Goal: Task Accomplishment & Management: Use online tool/utility

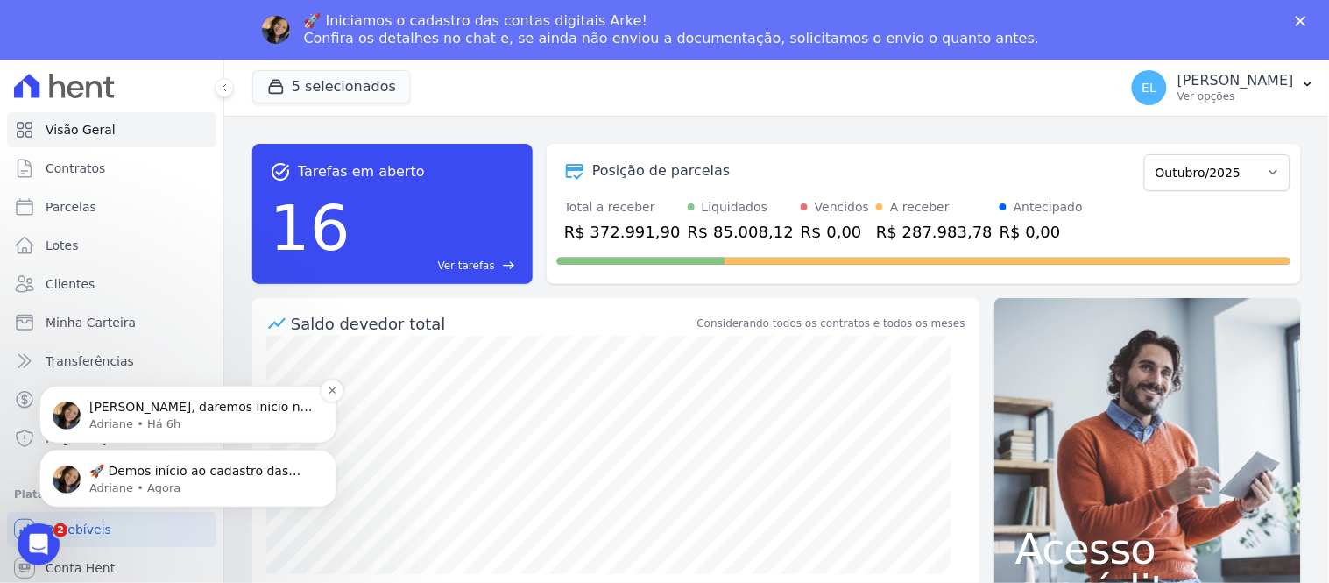
click at [214, 401] on span "[PERSON_NAME], daremos inicio na abertura das contas da Mondeo. Recebemos o car…" at bounding box center [200, 493] width 223 height 188
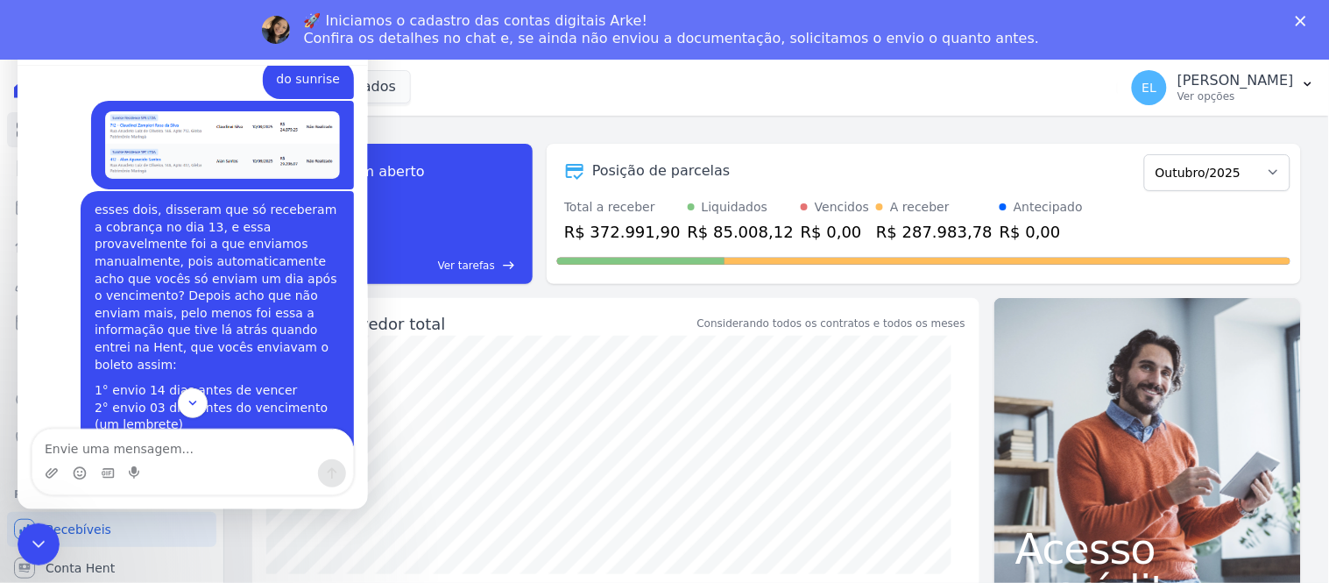
scroll to position [336, 0]
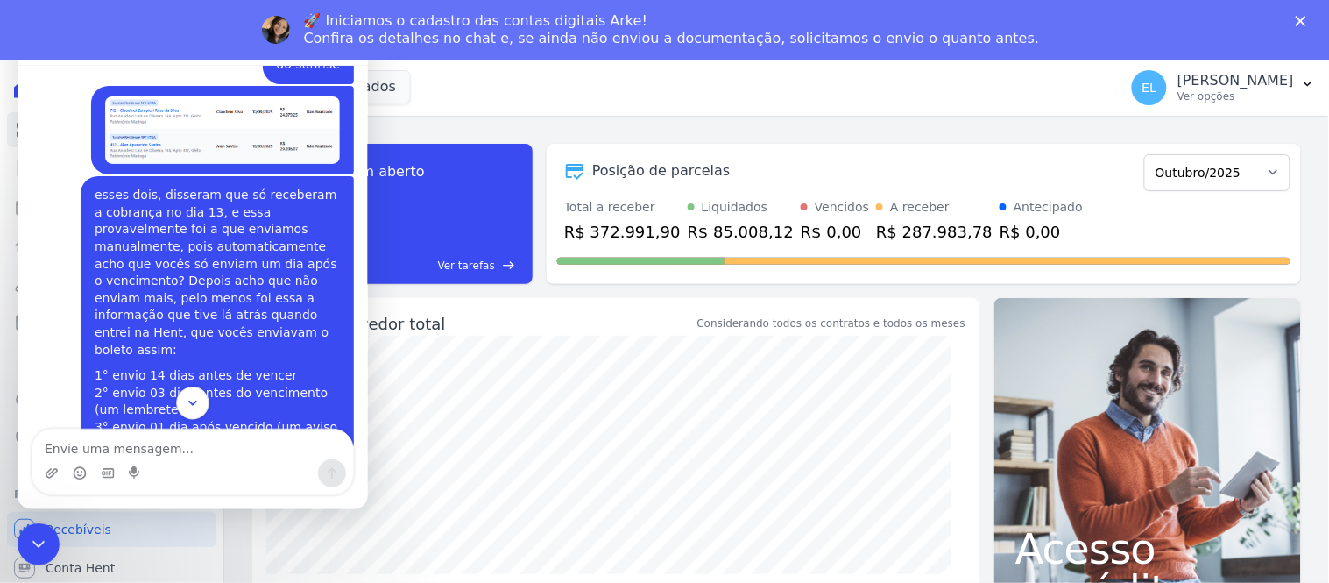
click at [196, 406] on icon "Scroll to bottom" at bounding box center [192, 402] width 16 height 16
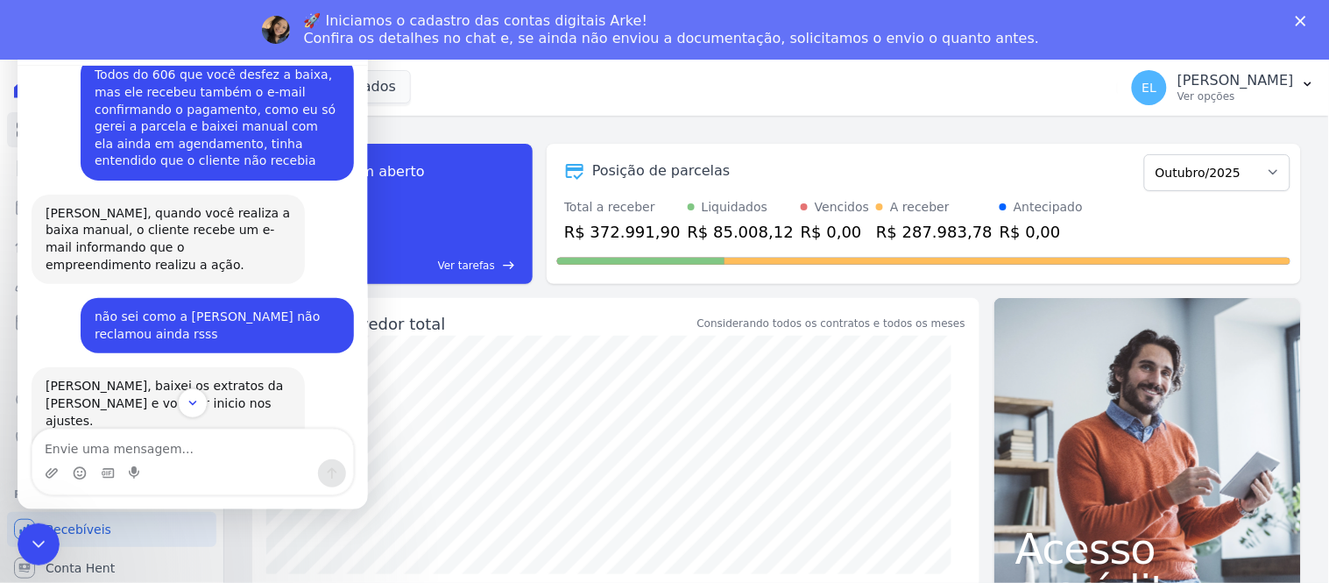
scroll to position [8776, 0]
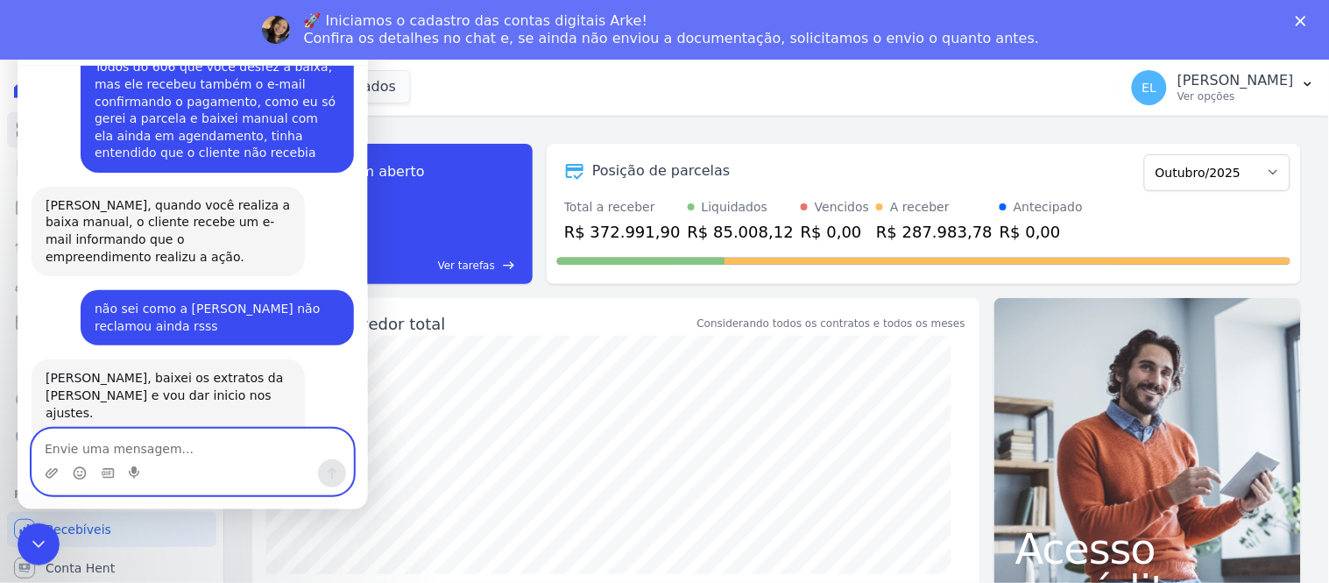
click at [105, 445] on textarea "Envie uma mensagem..." at bounding box center [192, 444] width 321 height 30
type textarea "Oi, Dri"
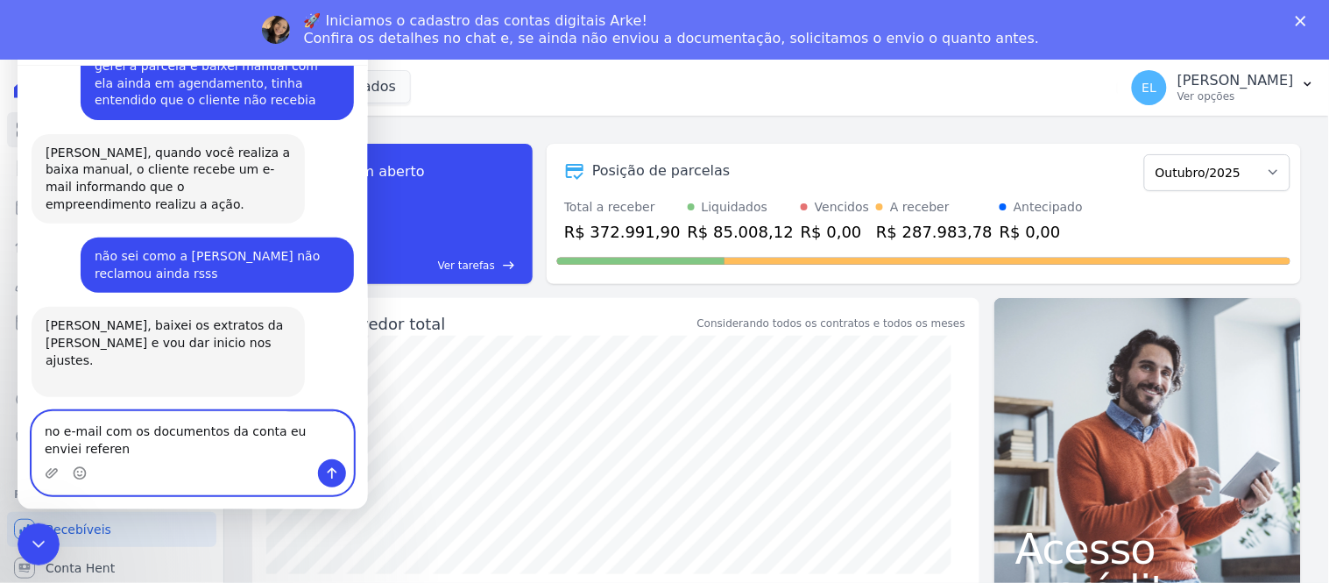
scroll to position [8846, 0]
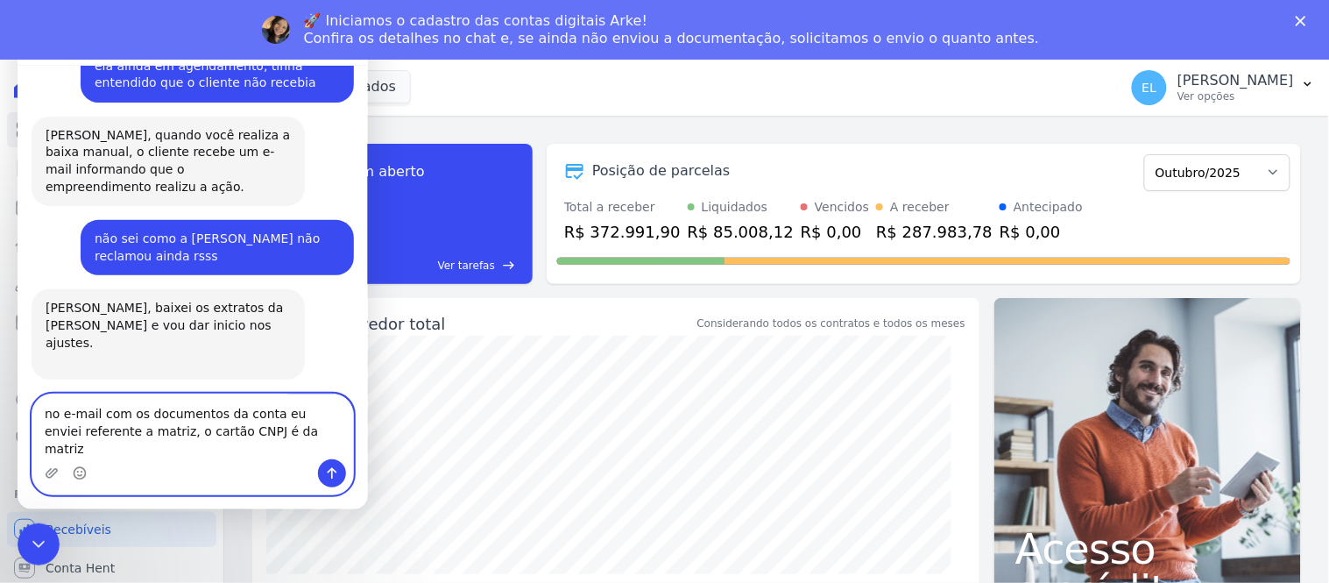
type textarea "no e-mail com os documentos da conta eu enviei referente a matriz, o cartão CNP…"
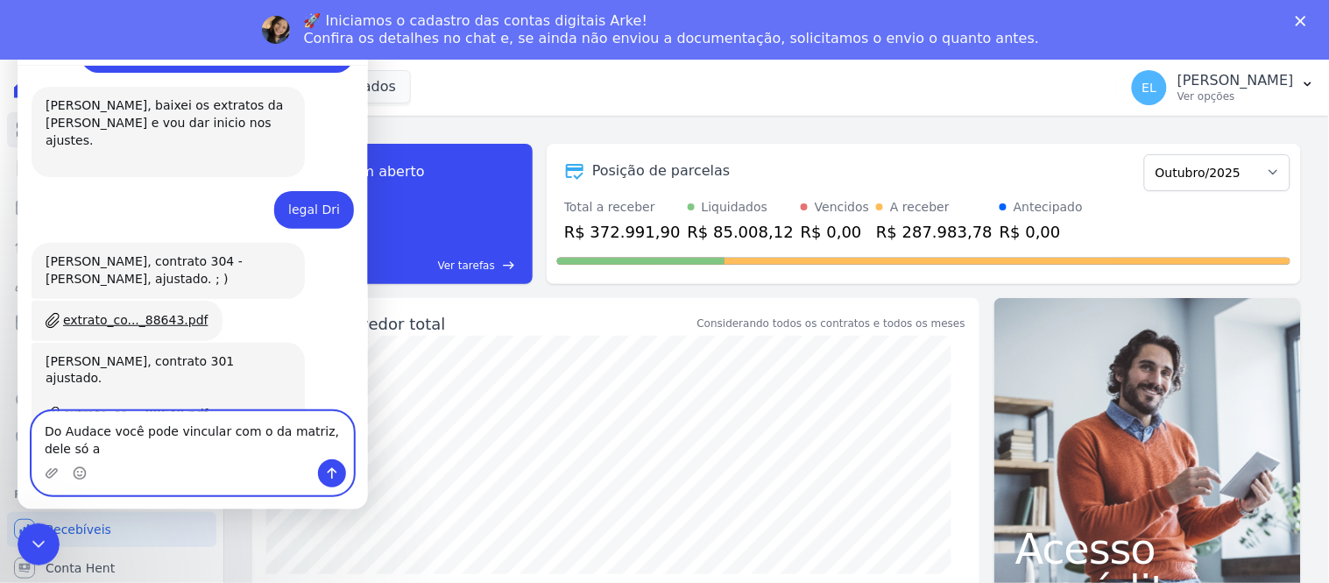
scroll to position [9066, 0]
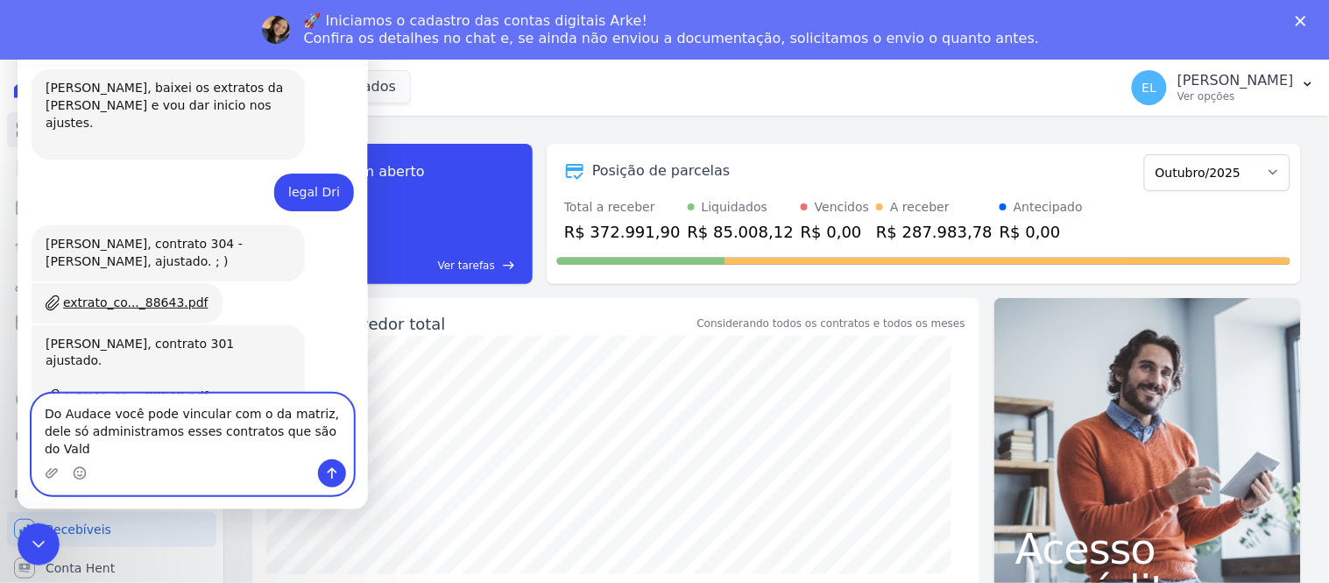
type textarea "Do Audace você pode vincular com o da matriz, dele só administramos esses contr…"
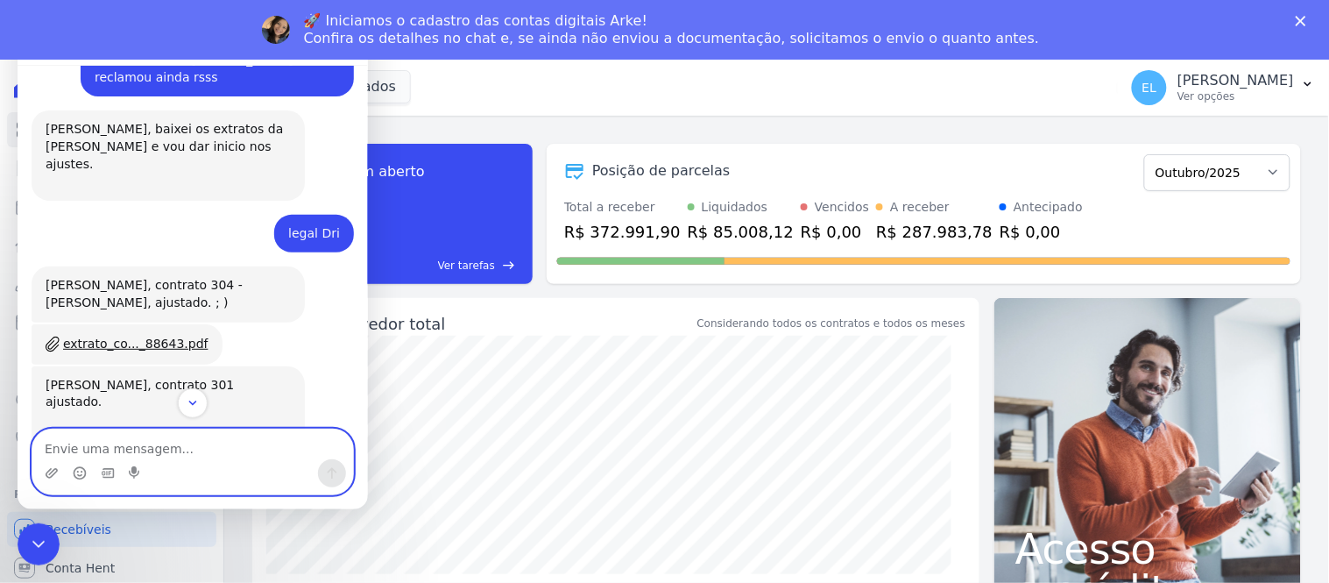
scroll to position [8928, 0]
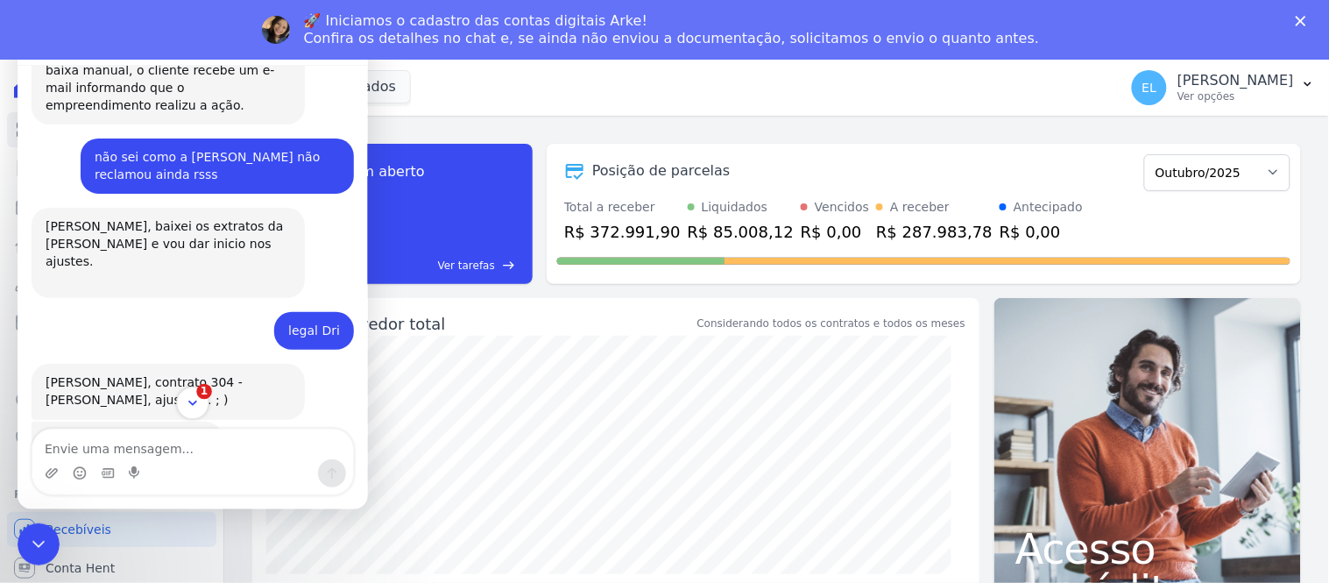
click at [197, 406] on icon "Scroll to bottom" at bounding box center [192, 402] width 16 height 16
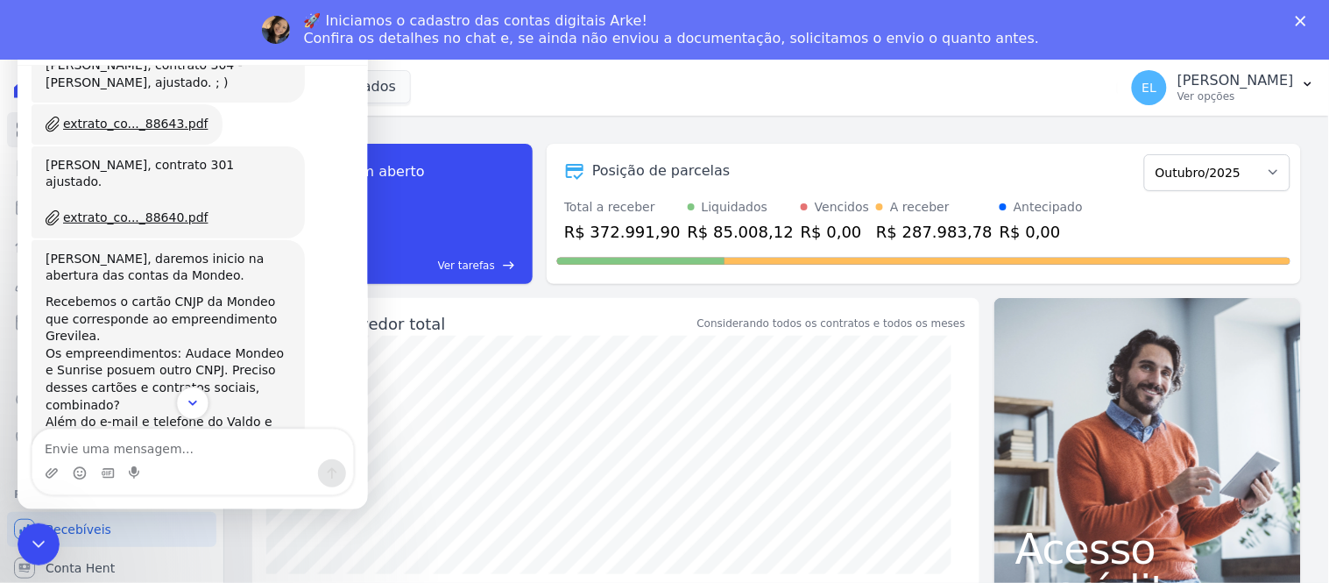
scroll to position [9256, 0]
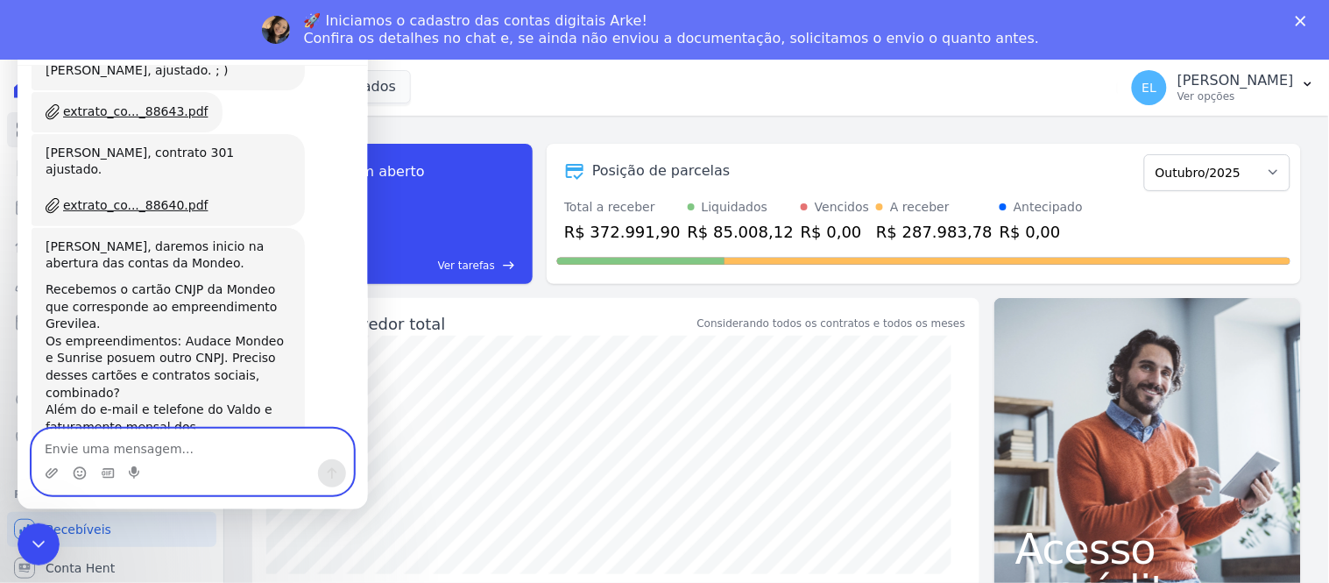
click at [132, 438] on textarea "Envie uma mensagem..." at bounding box center [192, 444] width 321 height 30
type textarea "D"
type textarea "Do Sunrise e do Grevílea eu vou te enviar"
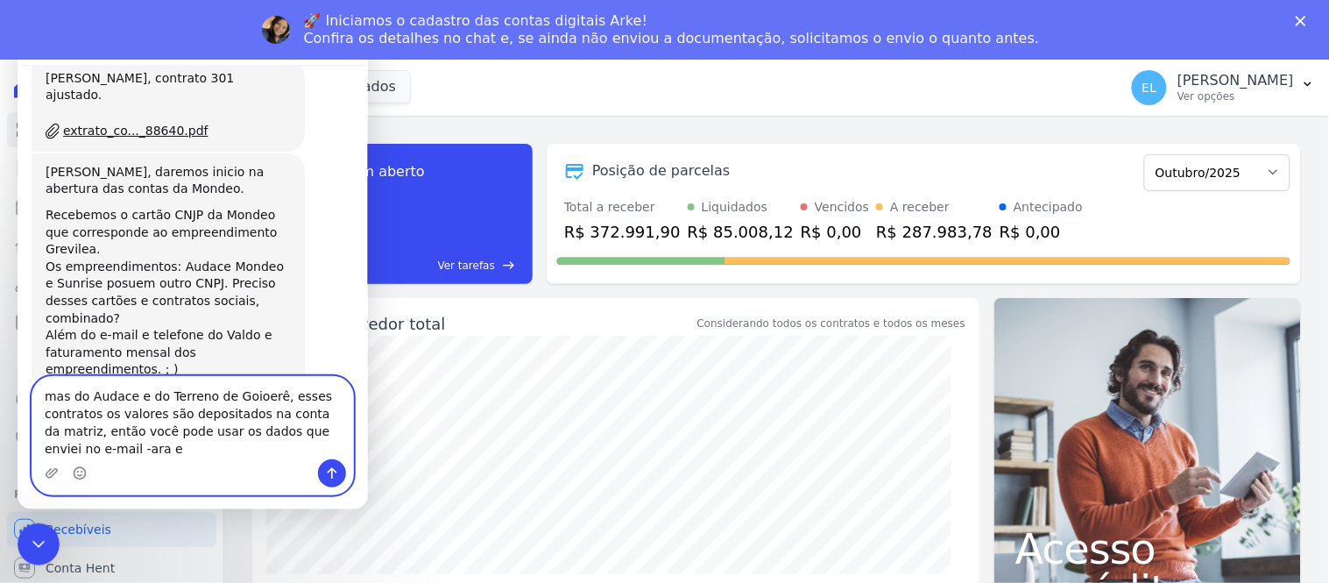
scroll to position [9331, 0]
type textarea "mas do Audace e do Terreno de Goioerê, esses contratos os valores são depositad…"
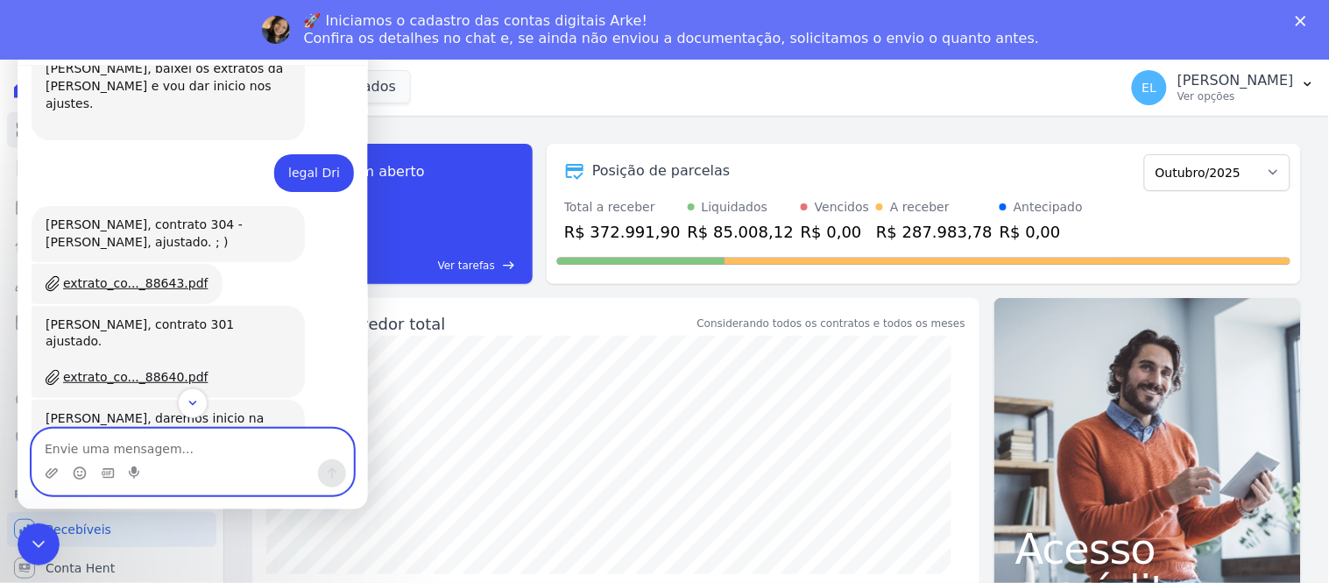
scroll to position [8883, 0]
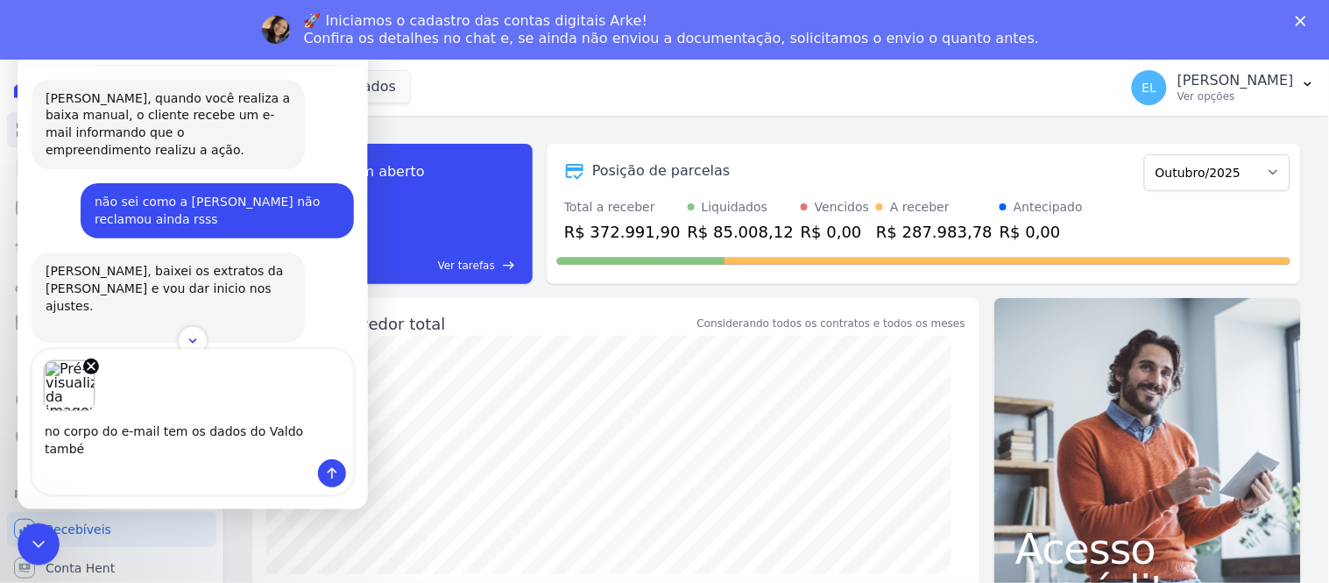
type textarea "no corpo do e-mail tem os dados do Valdo também"
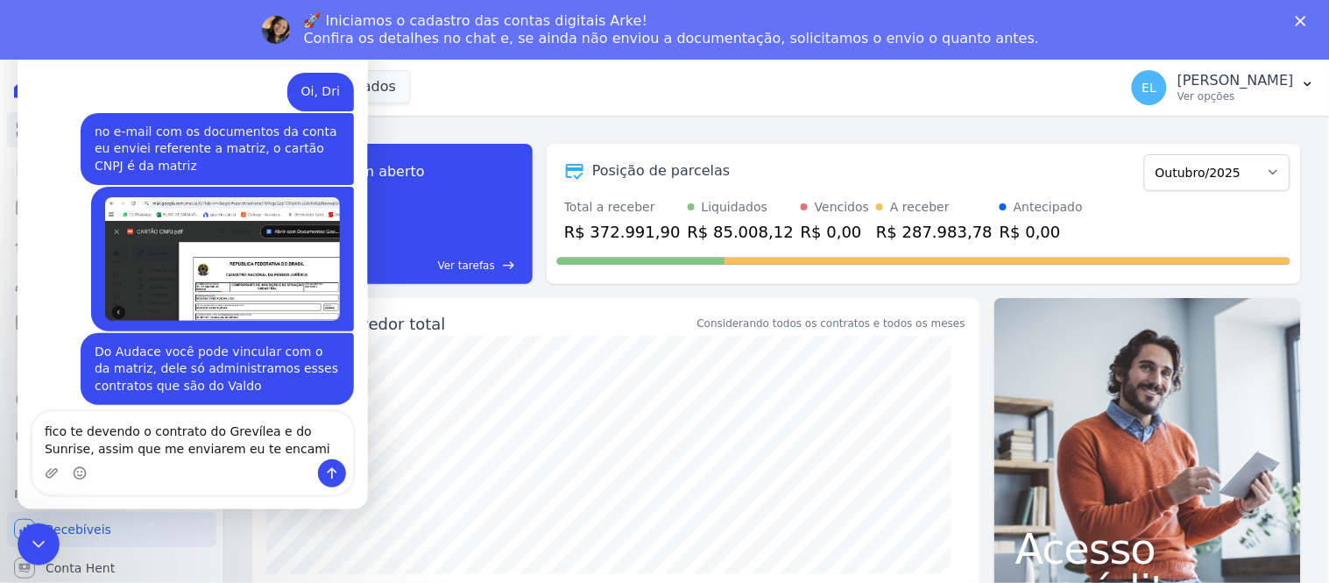
scroll to position [9661, 0]
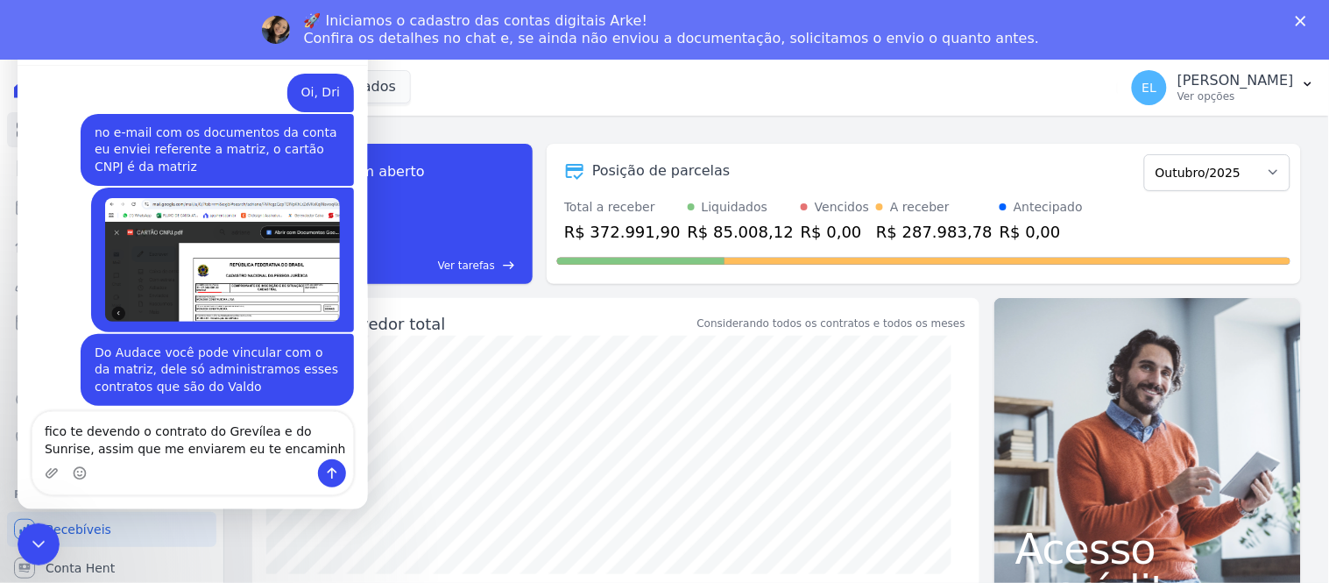
type textarea "fico te devendo o contrato do Grevílea e do Sunrise, assim que me enviarem eu t…"
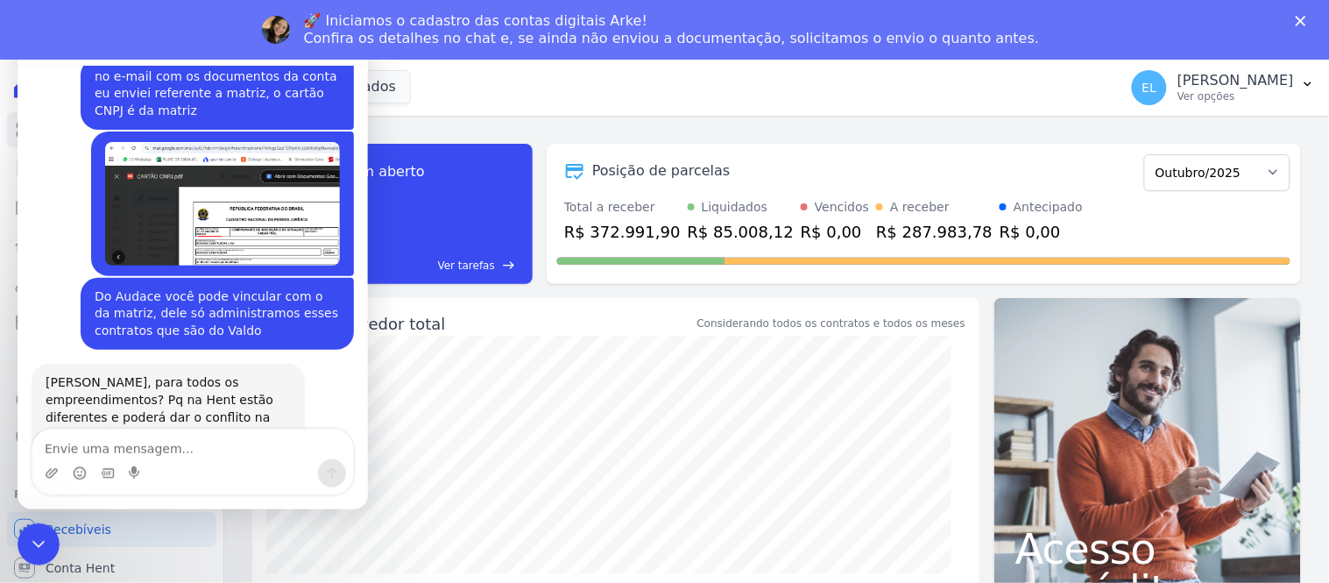
scroll to position [9730, 0]
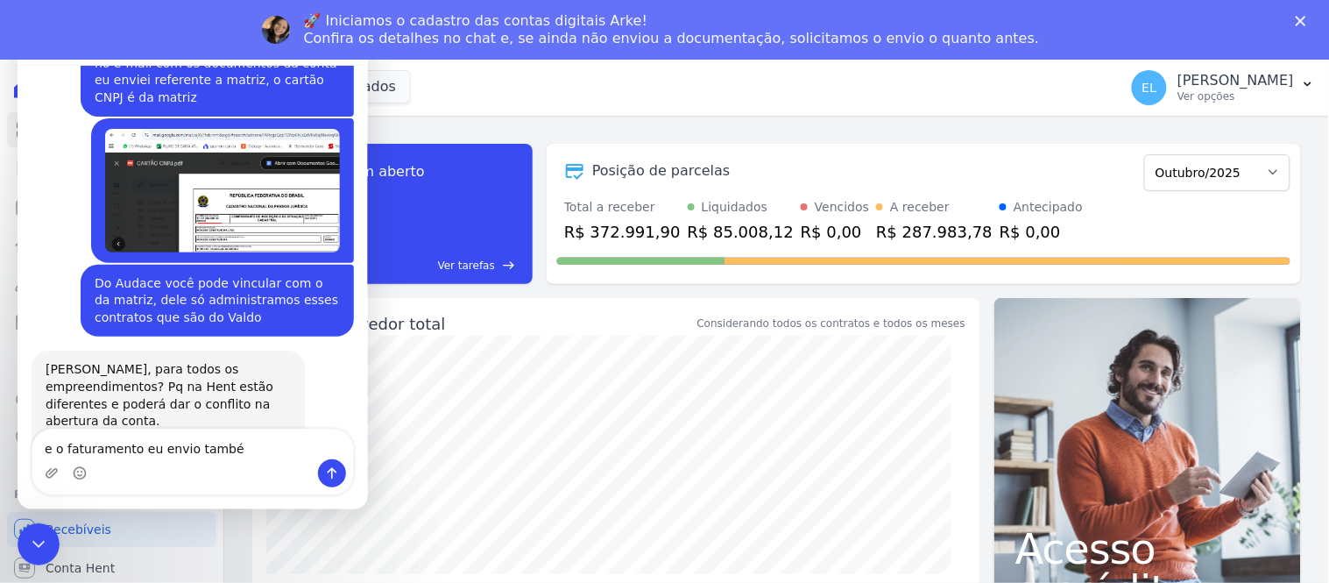
type textarea "e o faturamento eu envio também"
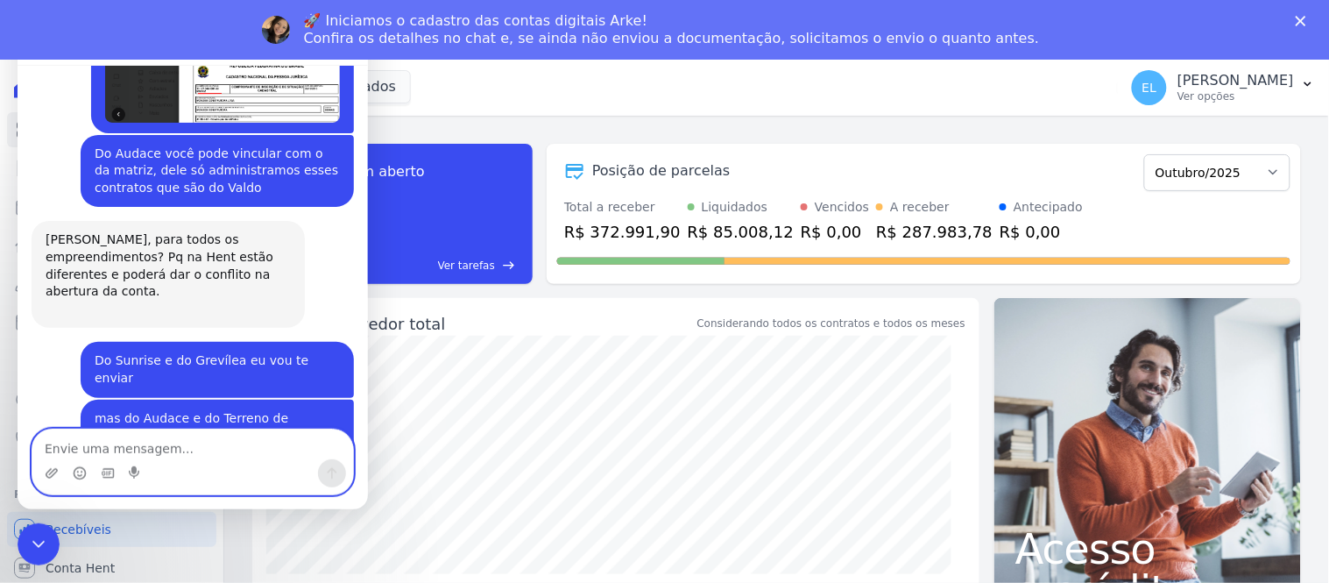
scroll to position [9863, 0]
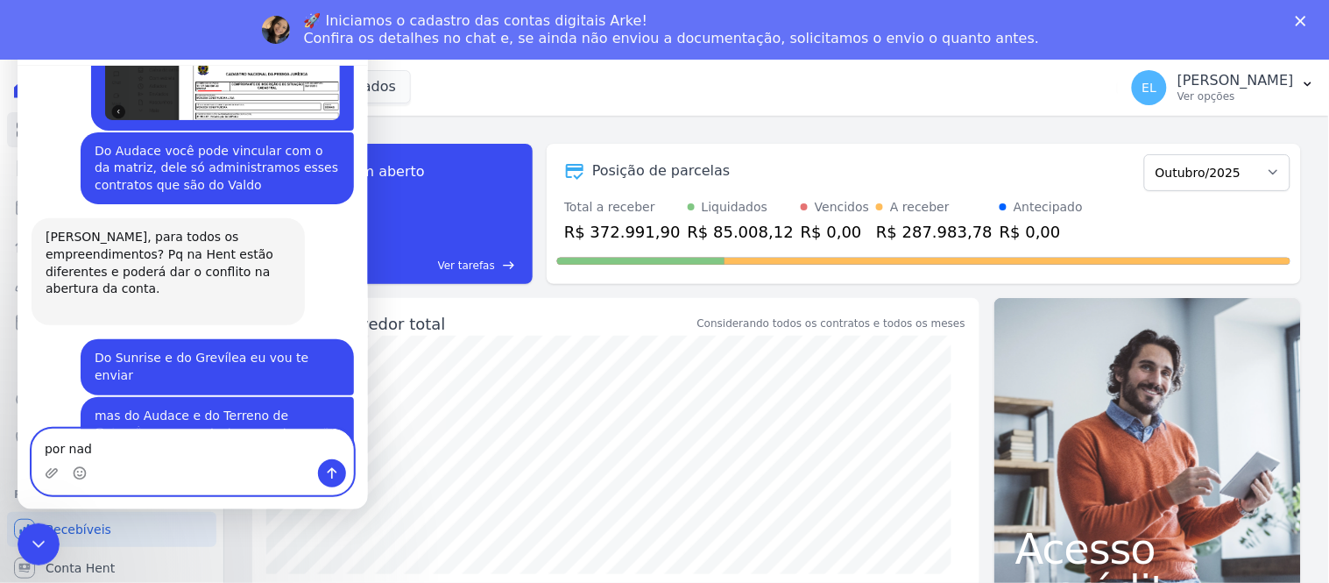
type textarea "por nada"
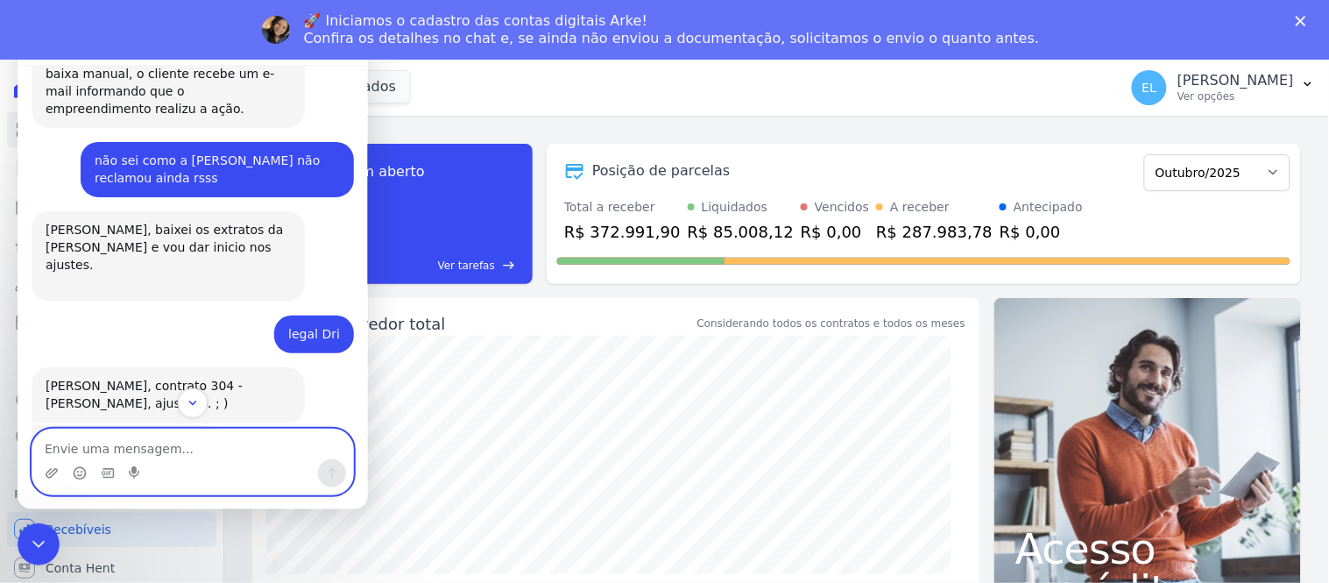
scroll to position [8648, 0]
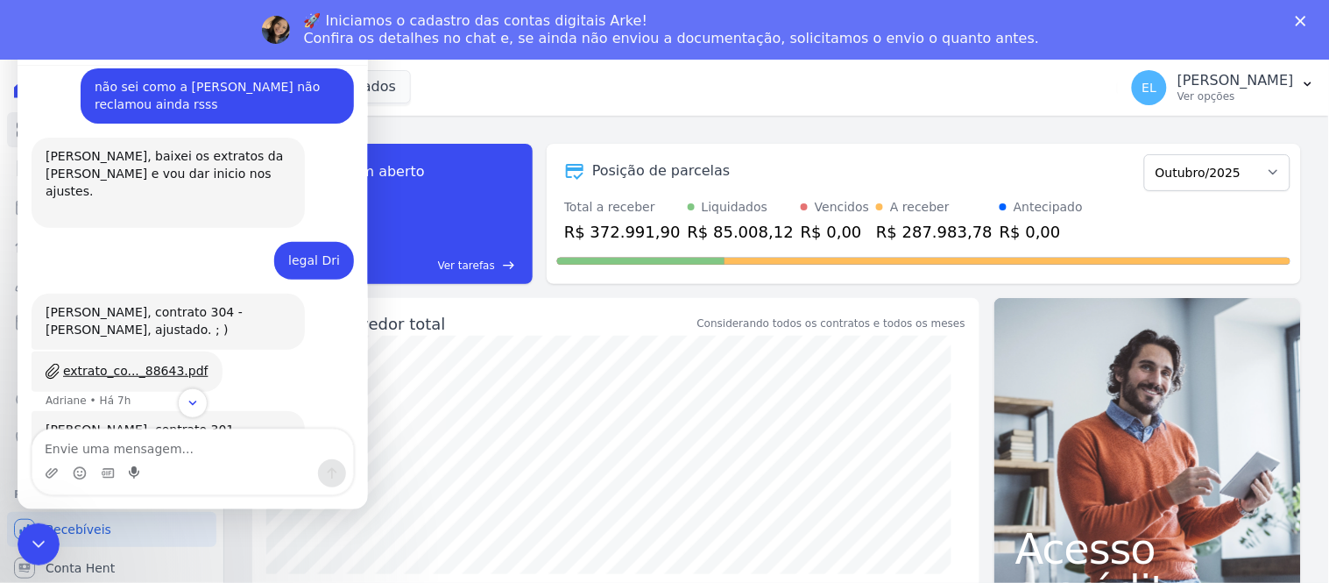
scroll to position [9038, 0]
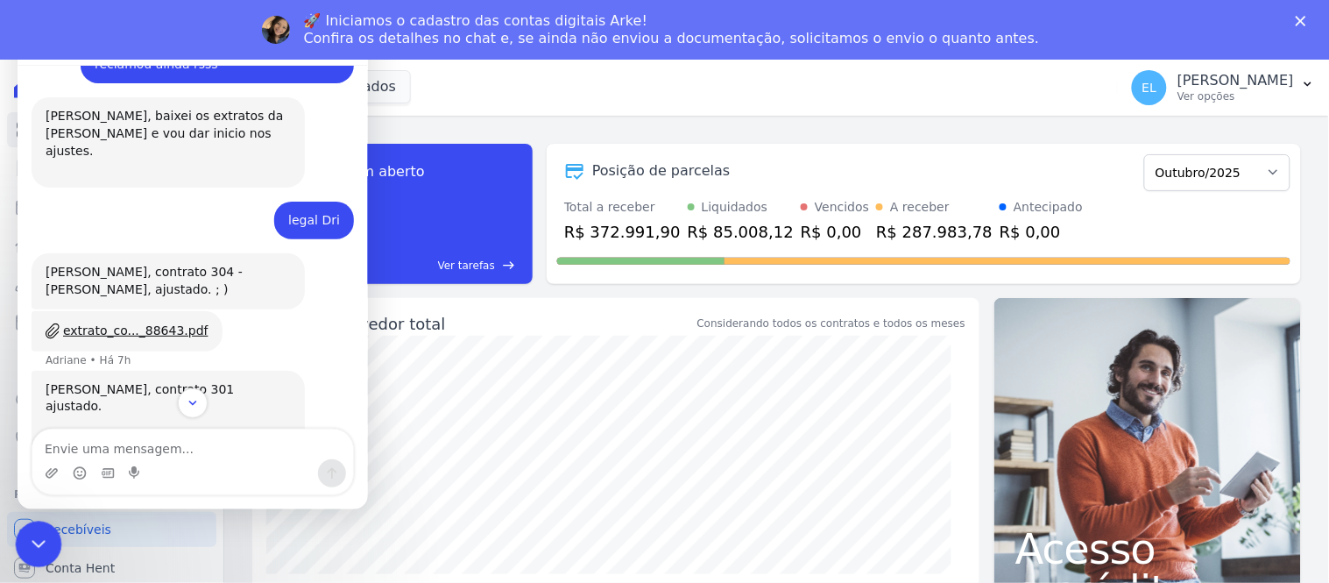
click at [36, 533] on icon "Encerramento do Messenger da Intercom" at bounding box center [35, 541] width 21 height 21
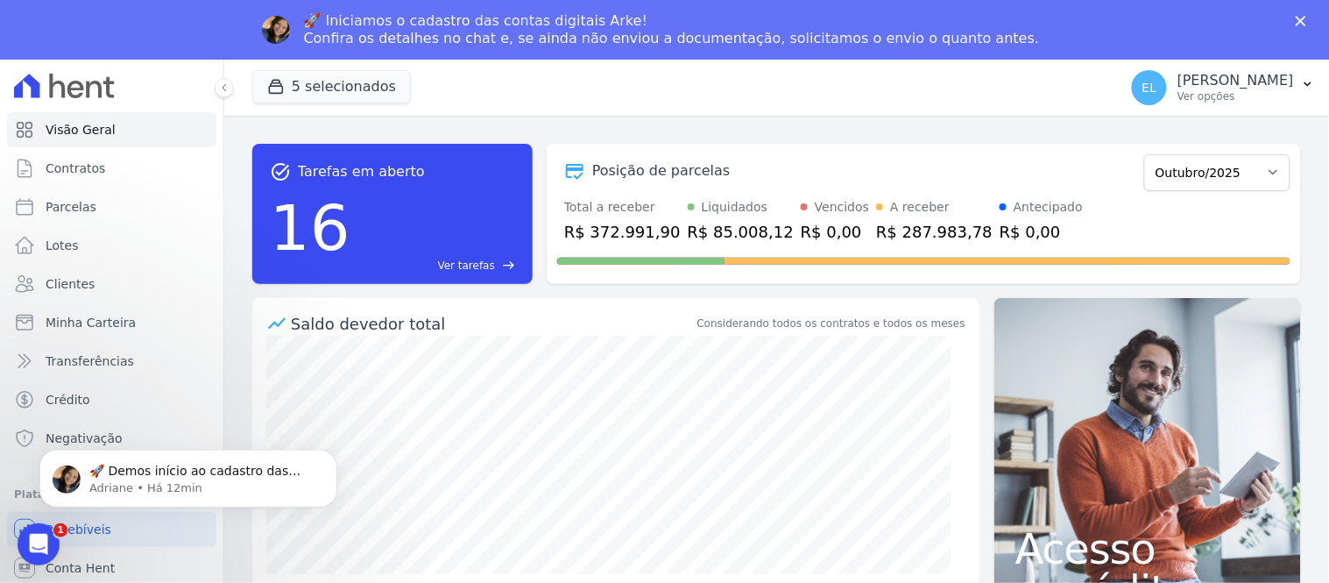
scroll to position [9914, 0]
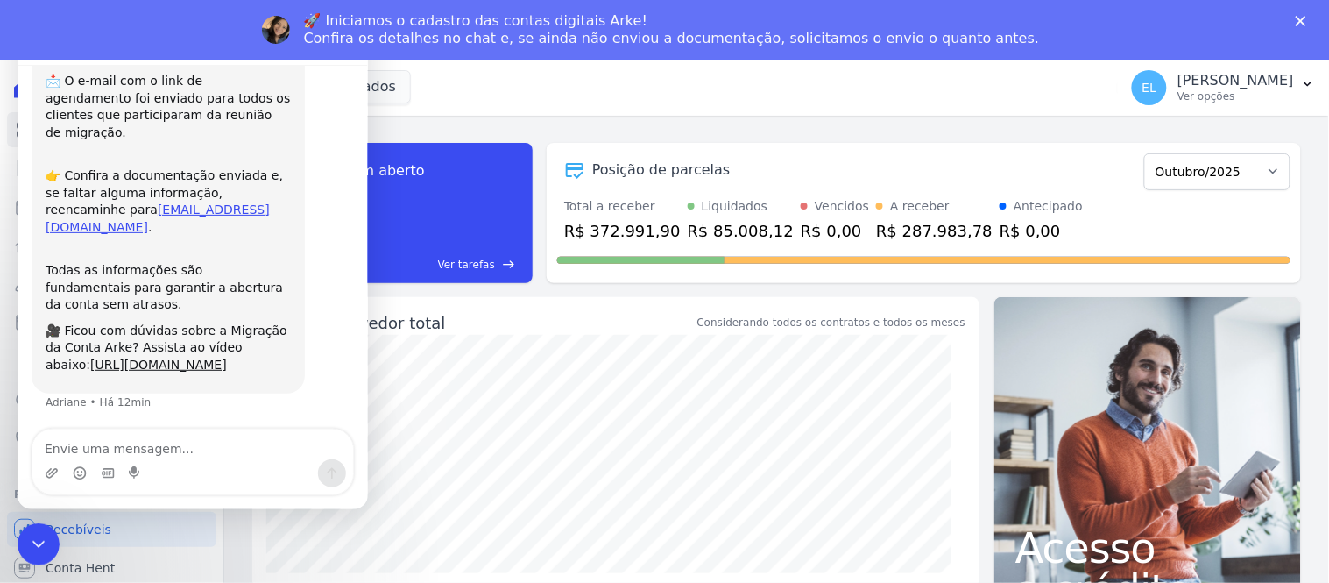
scroll to position [0, 0]
click at [46, 548] on div "Encerramento do Messenger da Intercom" at bounding box center [36, 542] width 42 height 42
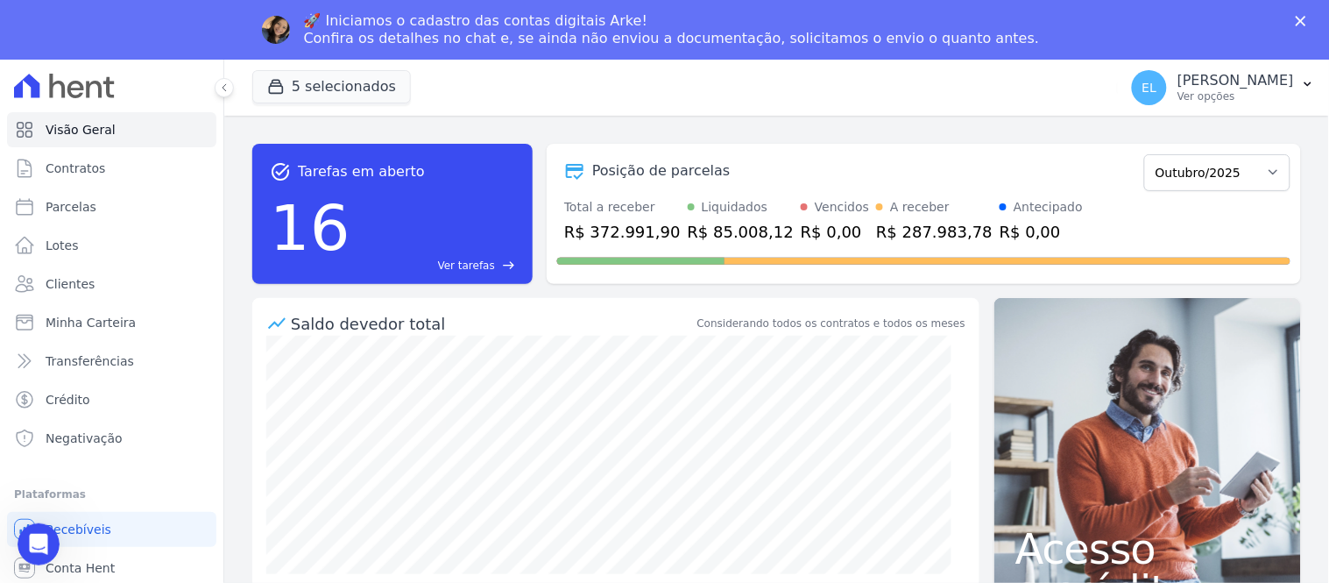
scroll to position [161, 0]
click at [220, 88] on icon at bounding box center [224, 87] width 11 height 11
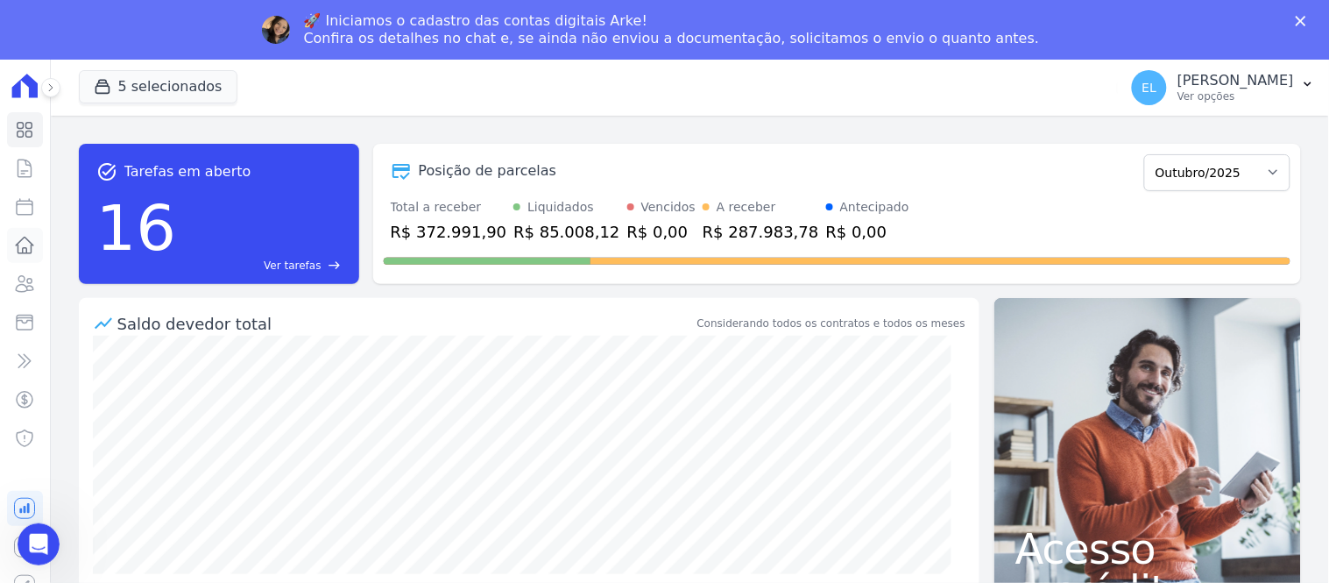
click at [22, 233] on link "Lotes" at bounding box center [25, 245] width 36 height 35
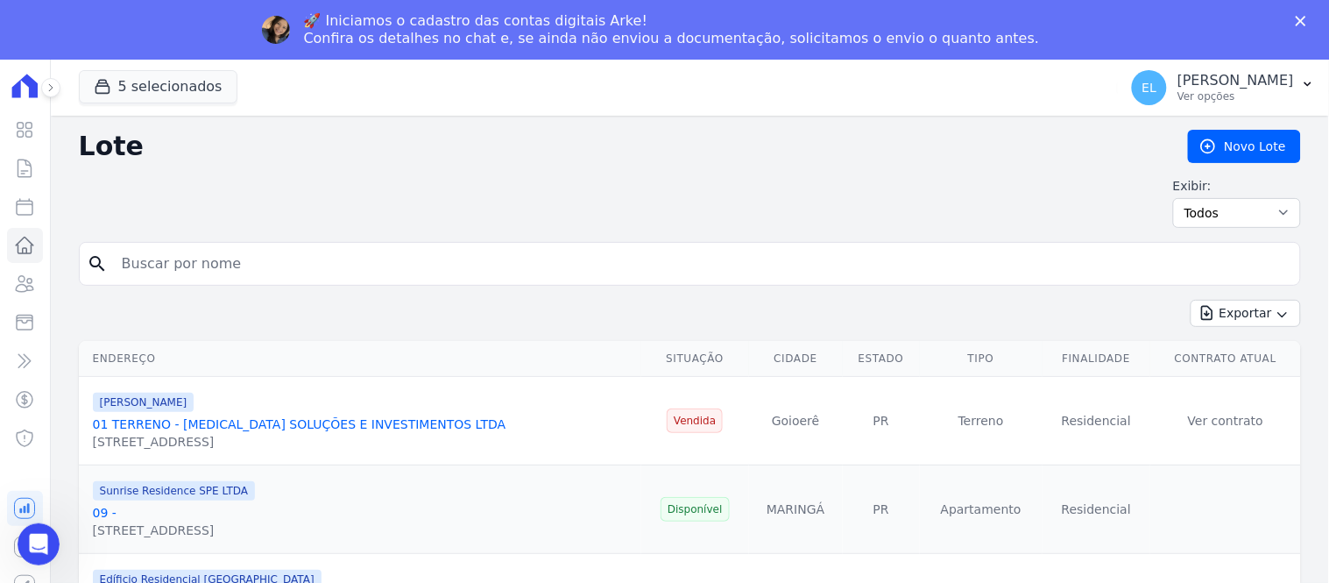
click at [147, 273] on input "search" at bounding box center [702, 263] width 1182 height 35
type input "301"
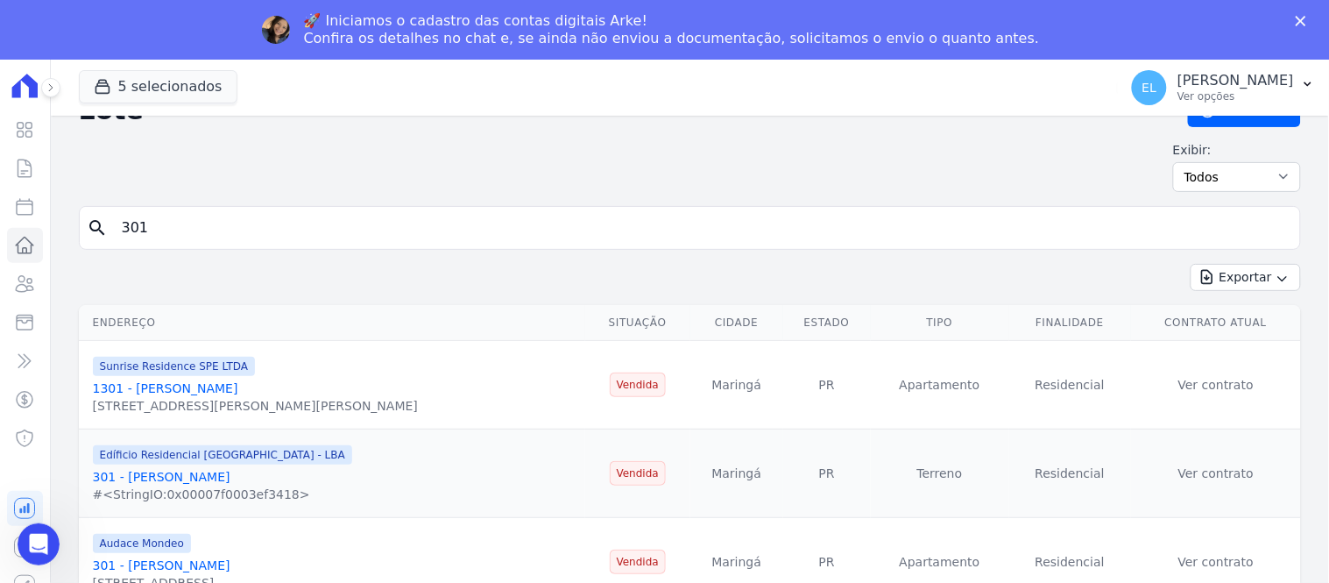
scroll to position [55, 0]
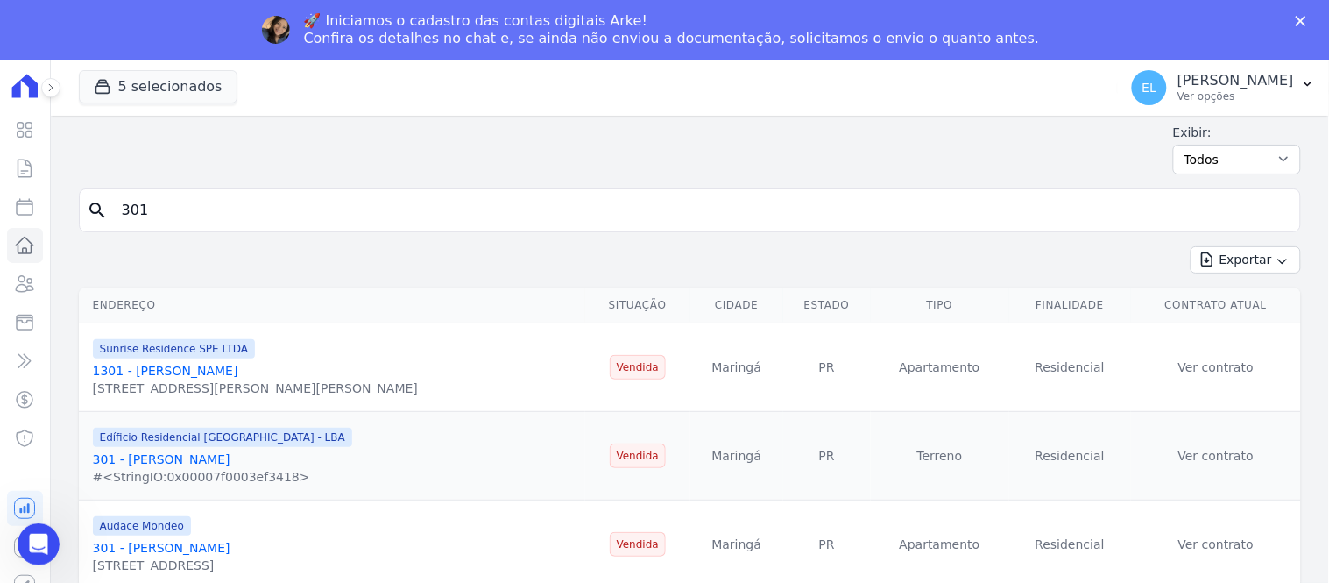
click at [154, 461] on link "301 - [PERSON_NAME]" at bounding box center [162, 459] width 138 height 14
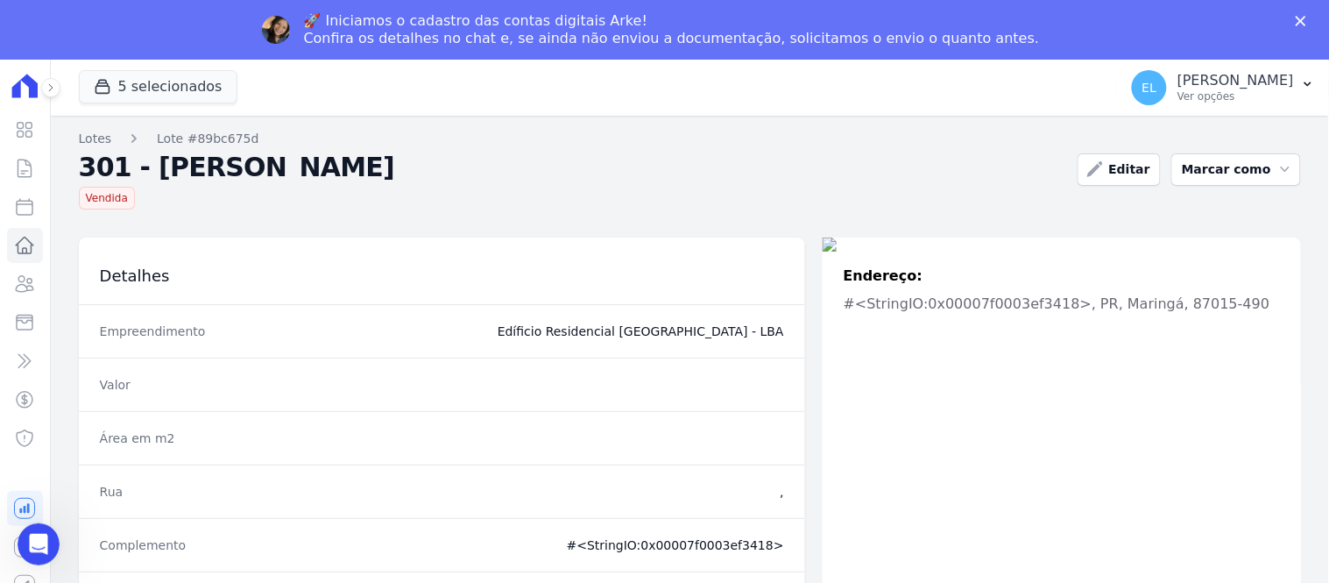
drag, startPoint x: 55, startPoint y: 90, endPoint x: 42, endPoint y: 98, distance: 15.3
click at [50, 92] on icon at bounding box center [51, 87] width 11 height 11
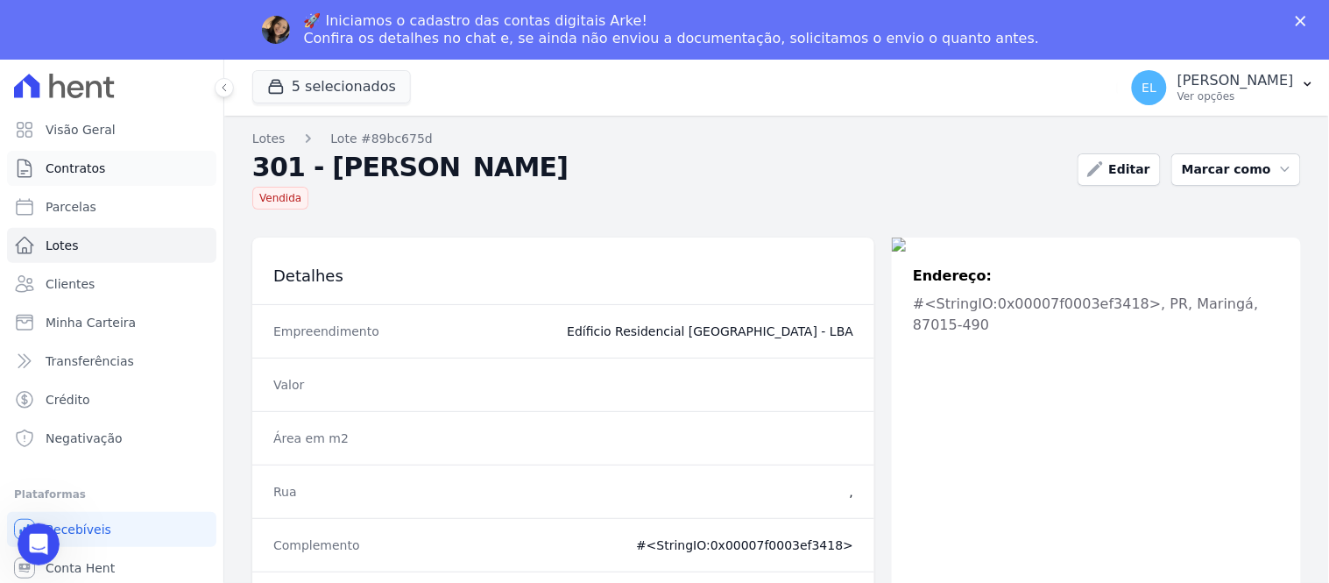
click at [91, 167] on span "Contratos" at bounding box center [76, 168] width 60 height 18
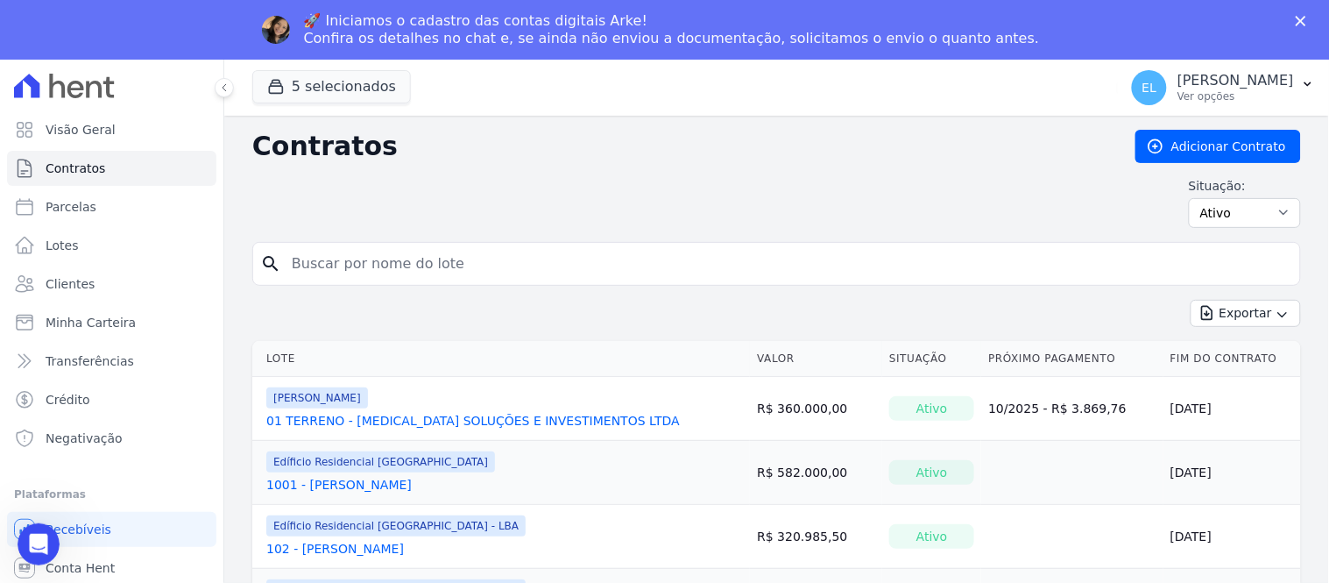
click at [422, 267] on input "search" at bounding box center [787, 263] width 1012 height 35
type input "301"
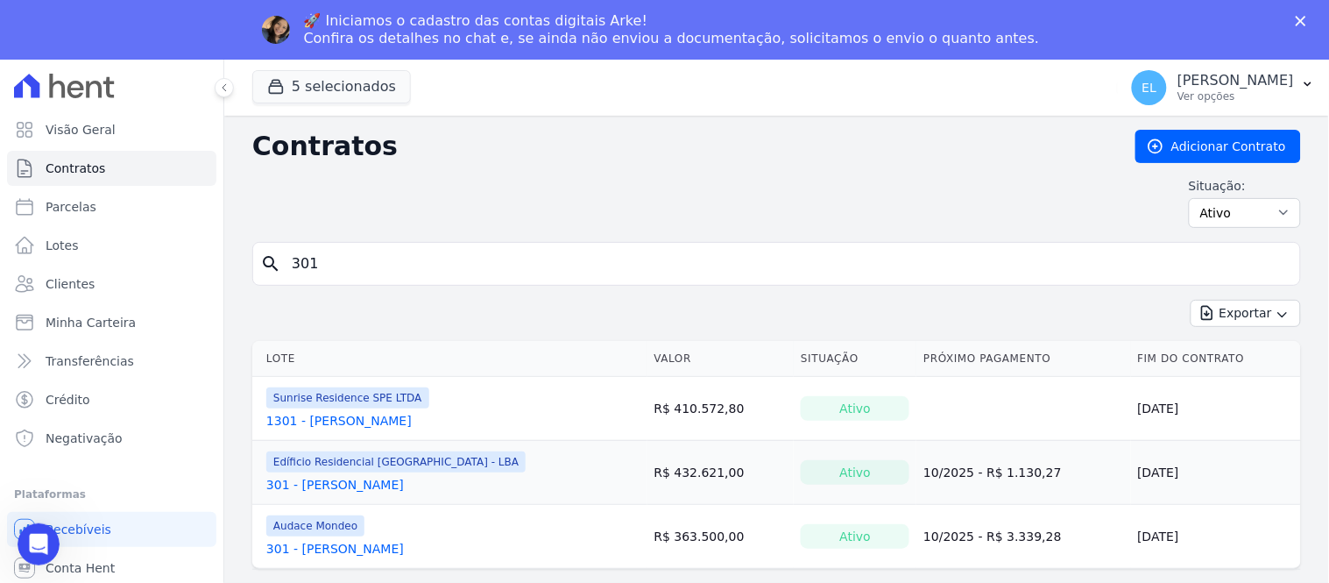
click at [1300, 16] on icon "Fechar" at bounding box center [1301, 21] width 11 height 11
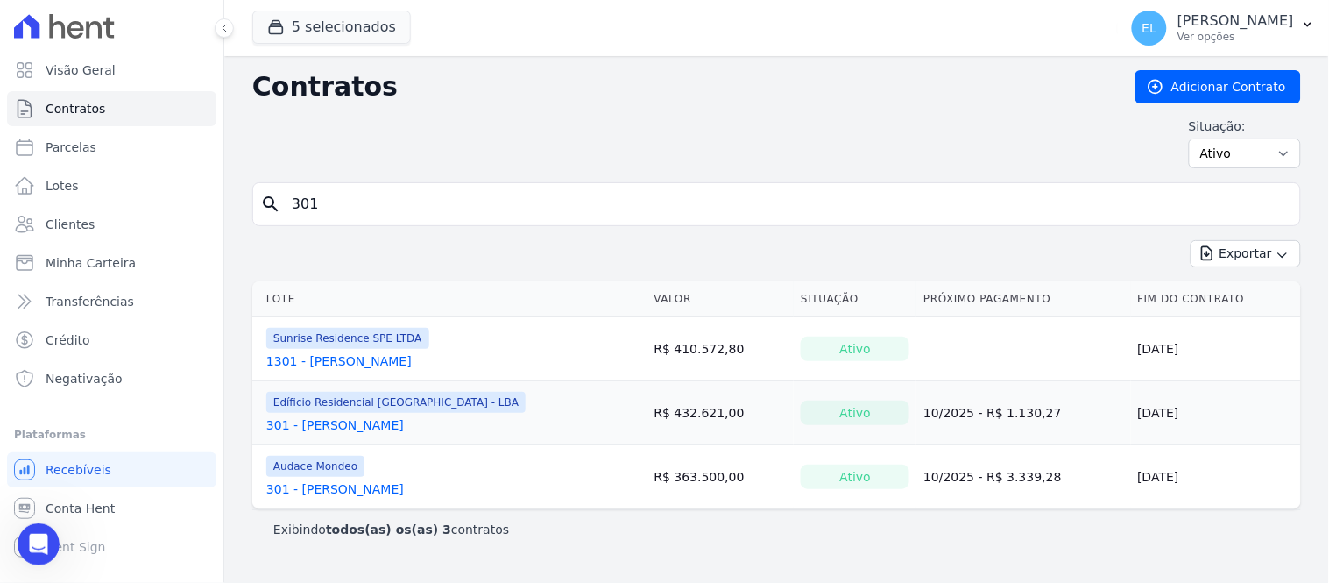
click at [334, 425] on link "301 - [PERSON_NAME]" at bounding box center [335, 425] width 138 height 18
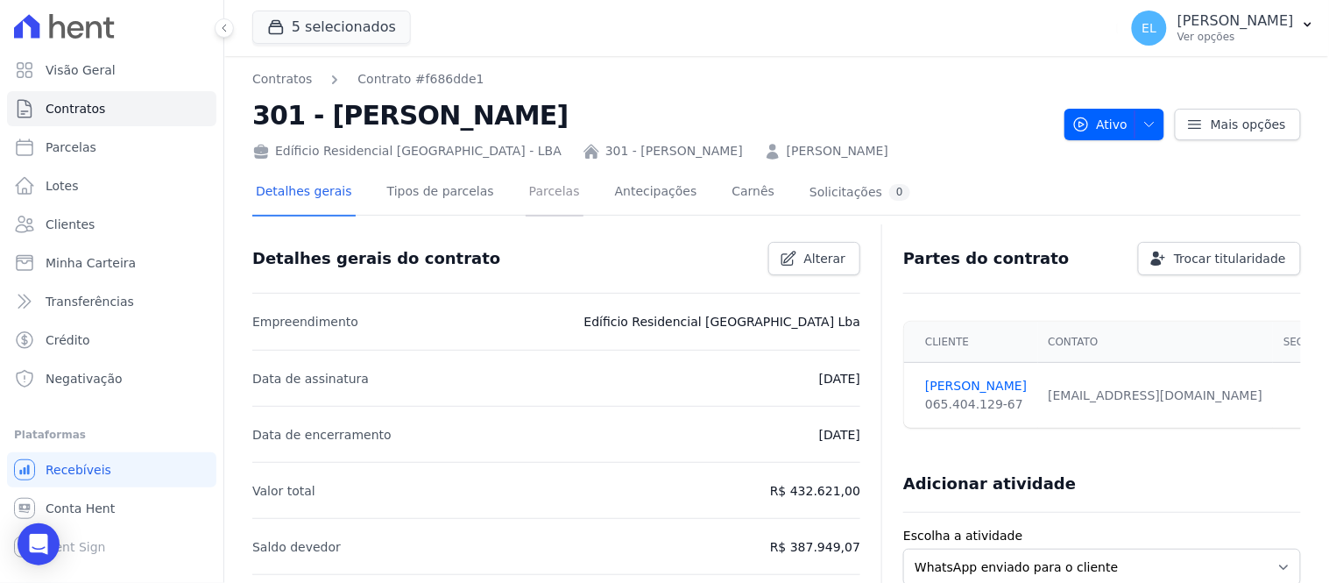
click at [535, 194] on link "Parcelas" at bounding box center [555, 193] width 58 height 46
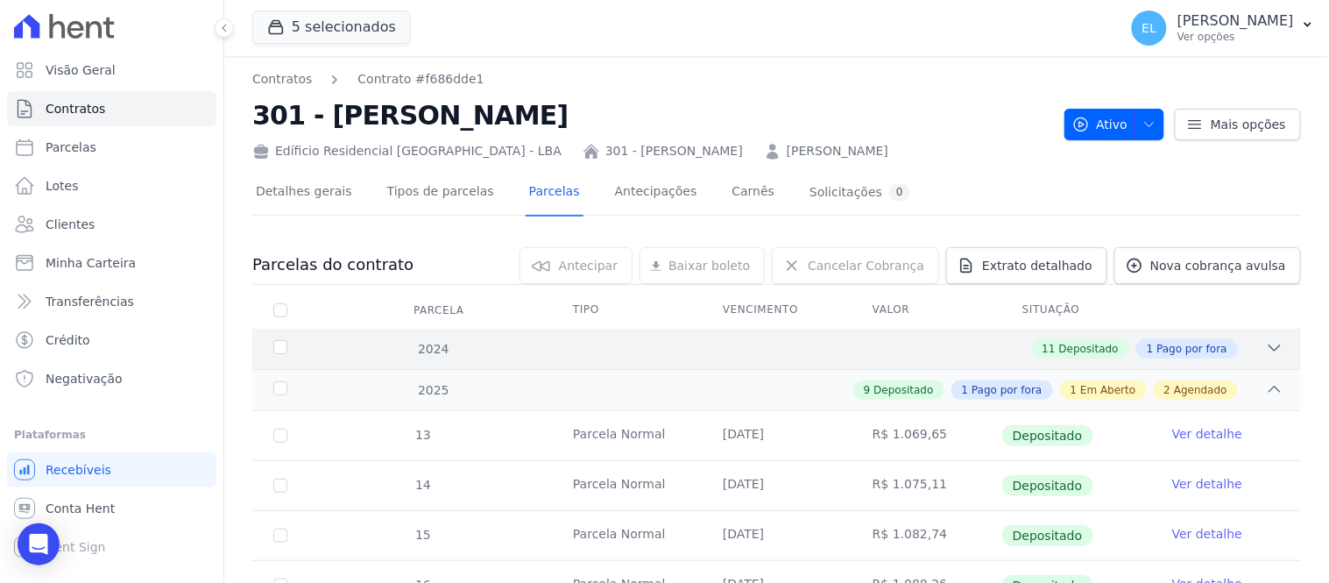
click at [1266, 342] on icon at bounding box center [1275, 348] width 18 height 18
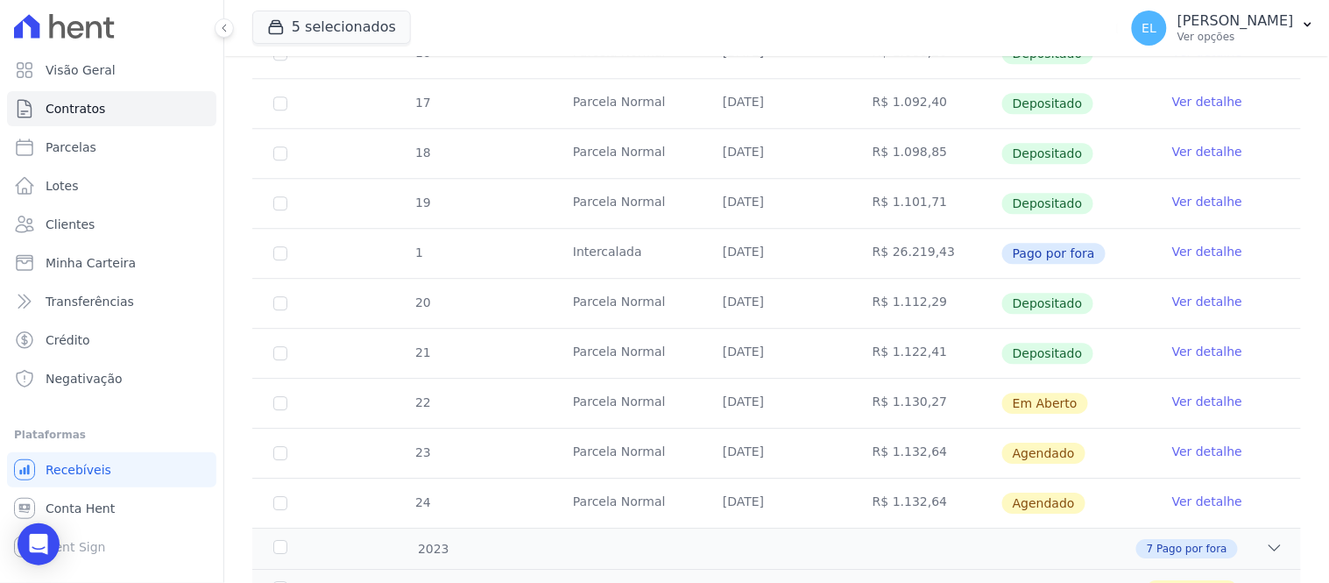
scroll to position [1240, 0]
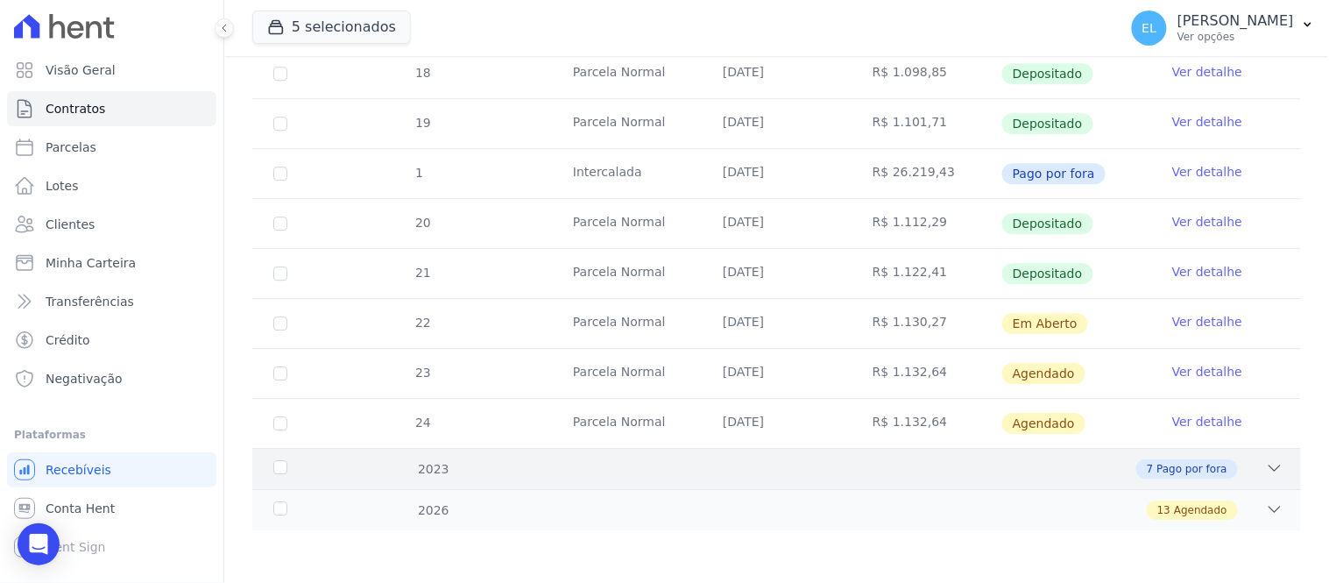
click at [1246, 474] on div "7 Pago por fora" at bounding box center [827, 468] width 911 height 19
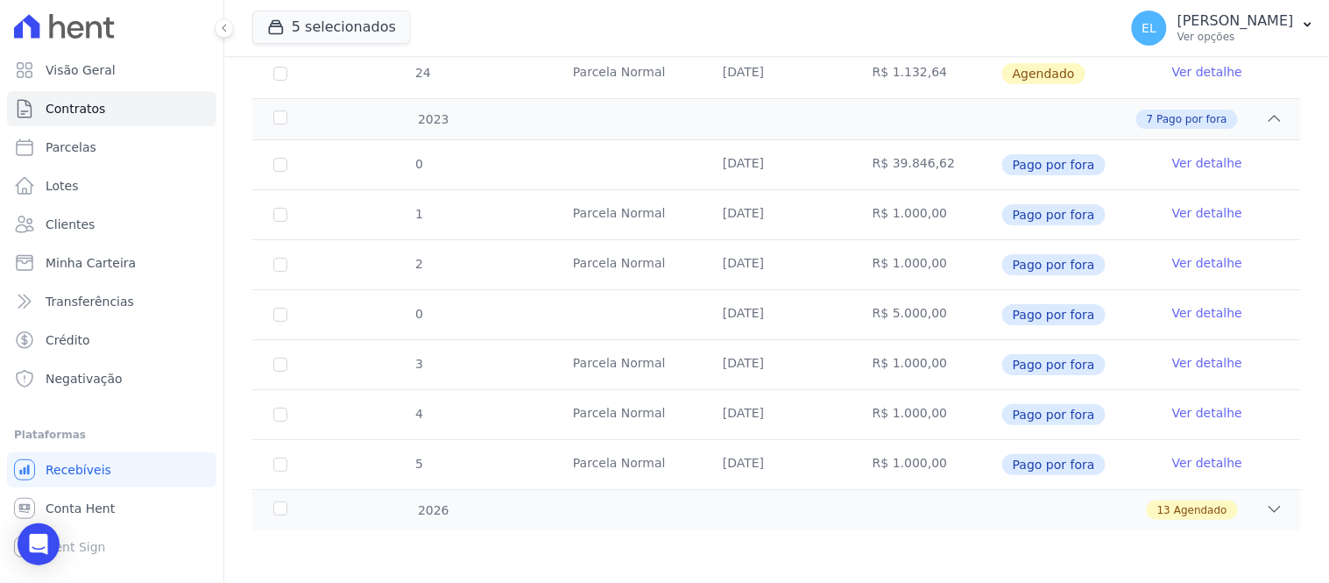
scroll to position [1492, 0]
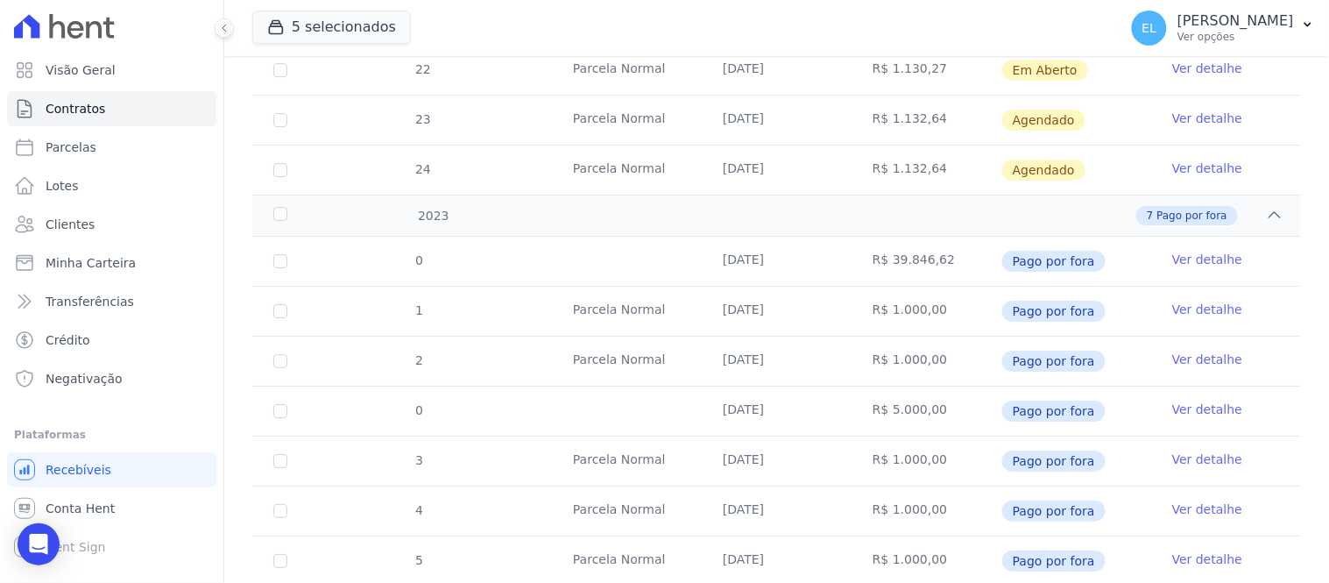
click at [1187, 312] on link "Ver detalhe" at bounding box center [1208, 310] width 70 height 18
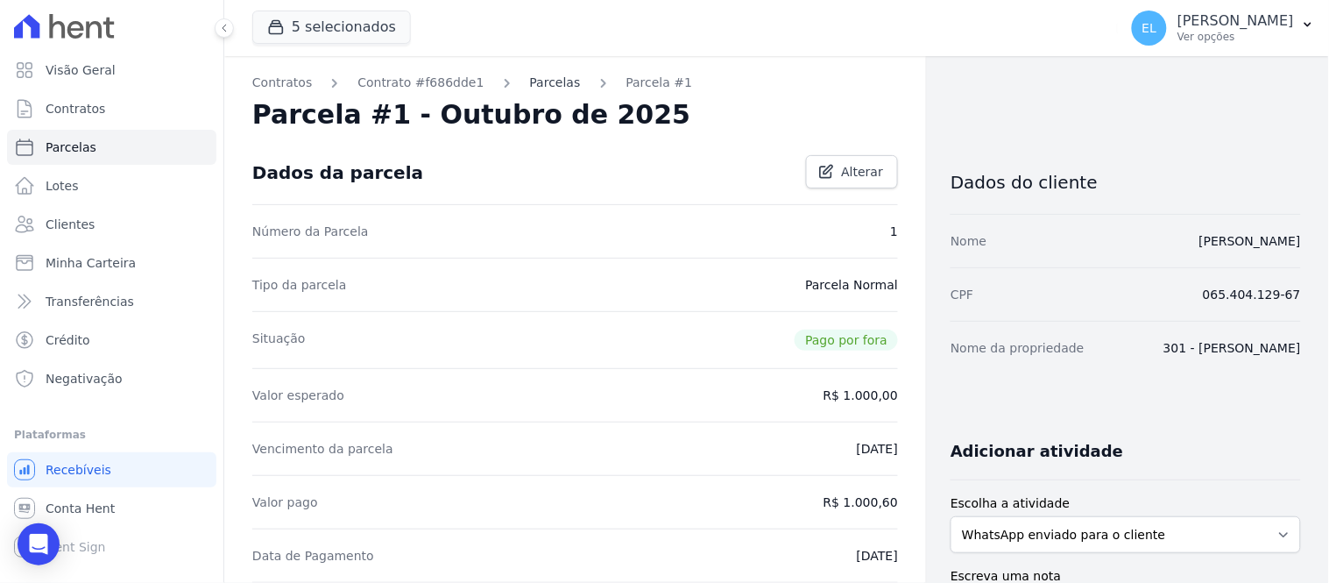
click at [530, 79] on link "Parcelas" at bounding box center [555, 83] width 51 height 18
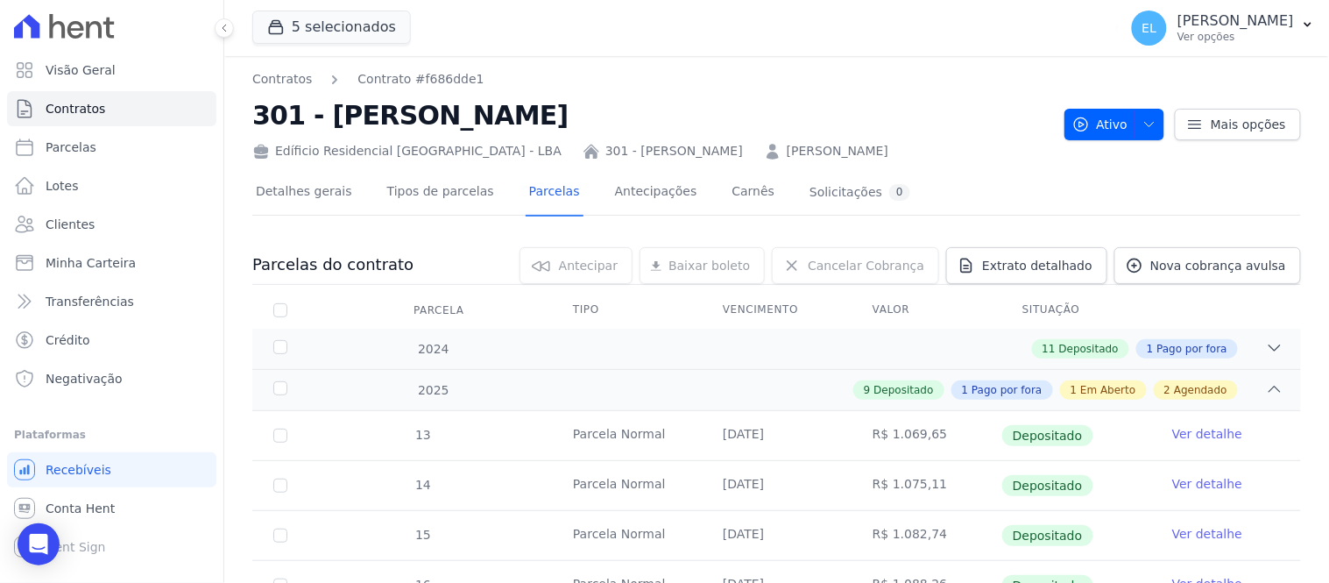
drag, startPoint x: 246, startPoint y: 116, endPoint x: 486, endPoint y: 118, distance: 240.1
copy h2 "301 - [PERSON_NAME]"
click at [1067, 264] on span "Extrato detalhado" at bounding box center [1037, 266] width 110 height 18
click at [1256, 300] on span "Exportar XLSX" at bounding box center [1268, 295] width 101 height 18
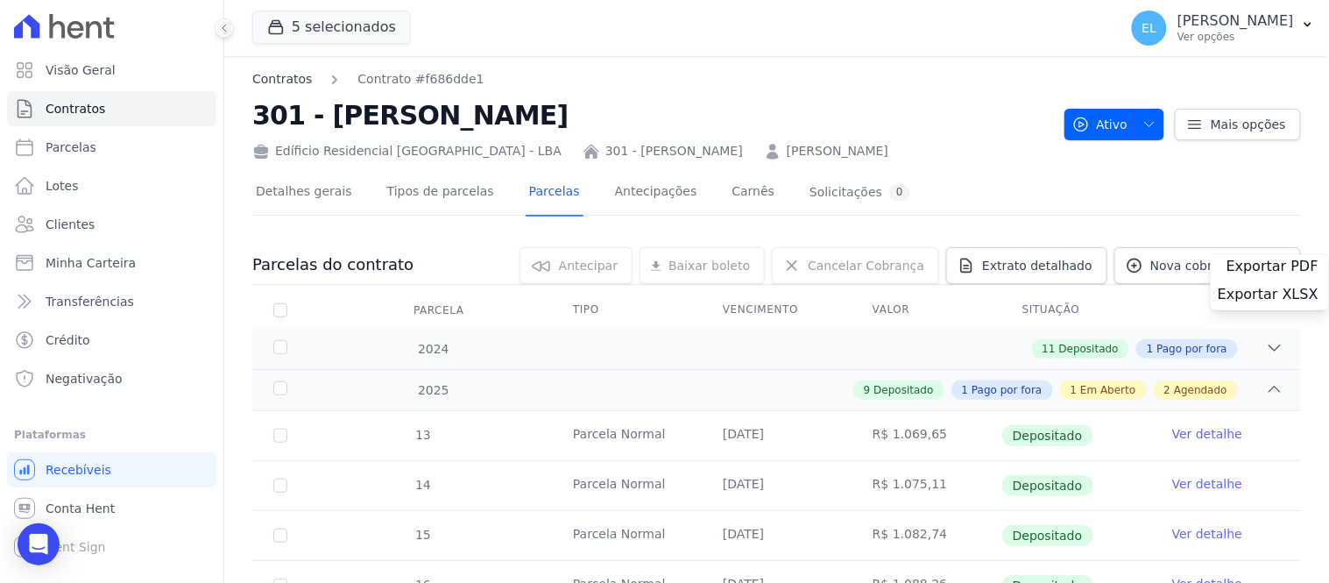
click at [266, 81] on link "Contratos" at bounding box center [282, 79] width 60 height 18
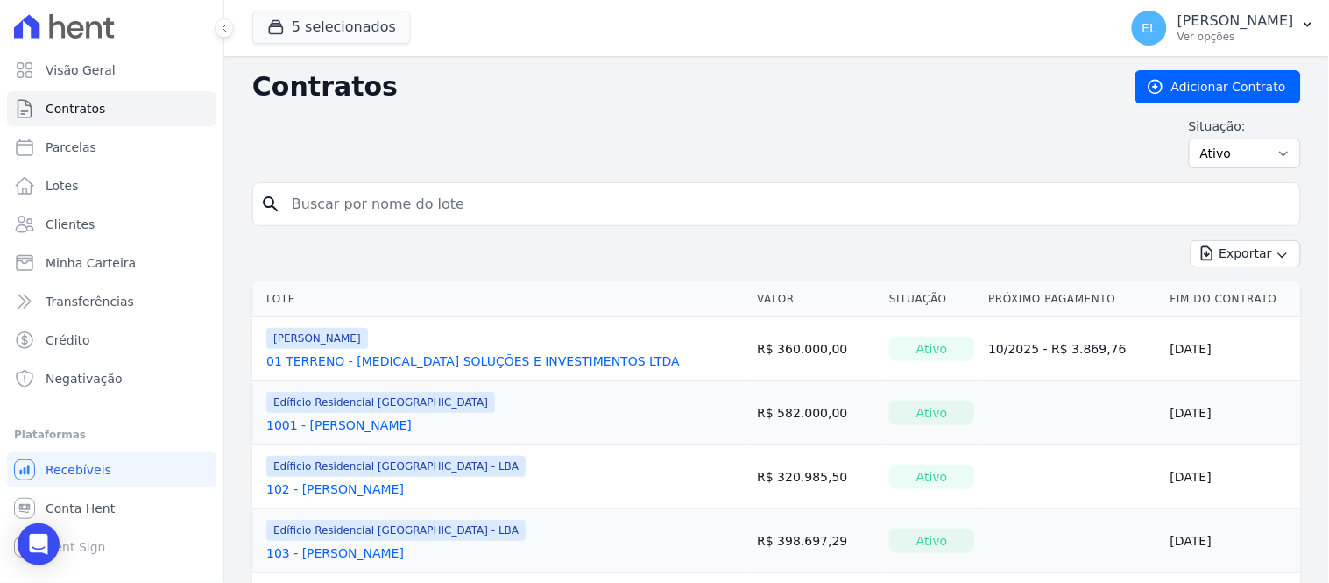
click at [330, 202] on input "search" at bounding box center [787, 204] width 1012 height 35
type input "304"
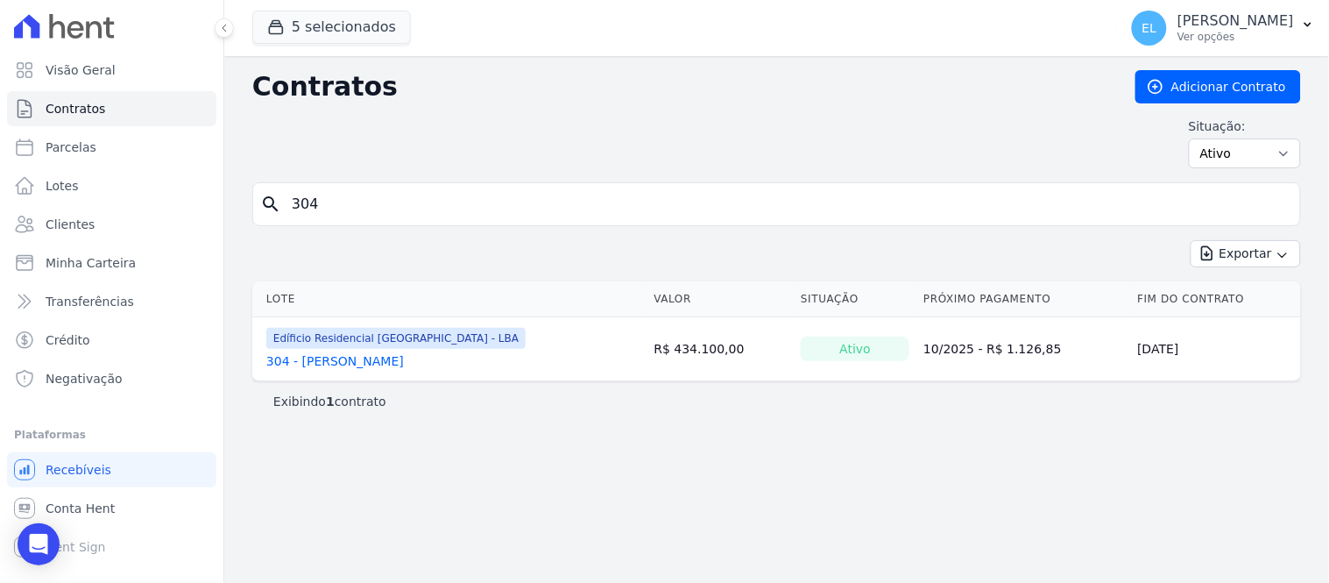
click at [347, 359] on link "304 - [PERSON_NAME]" at bounding box center [335, 361] width 138 height 18
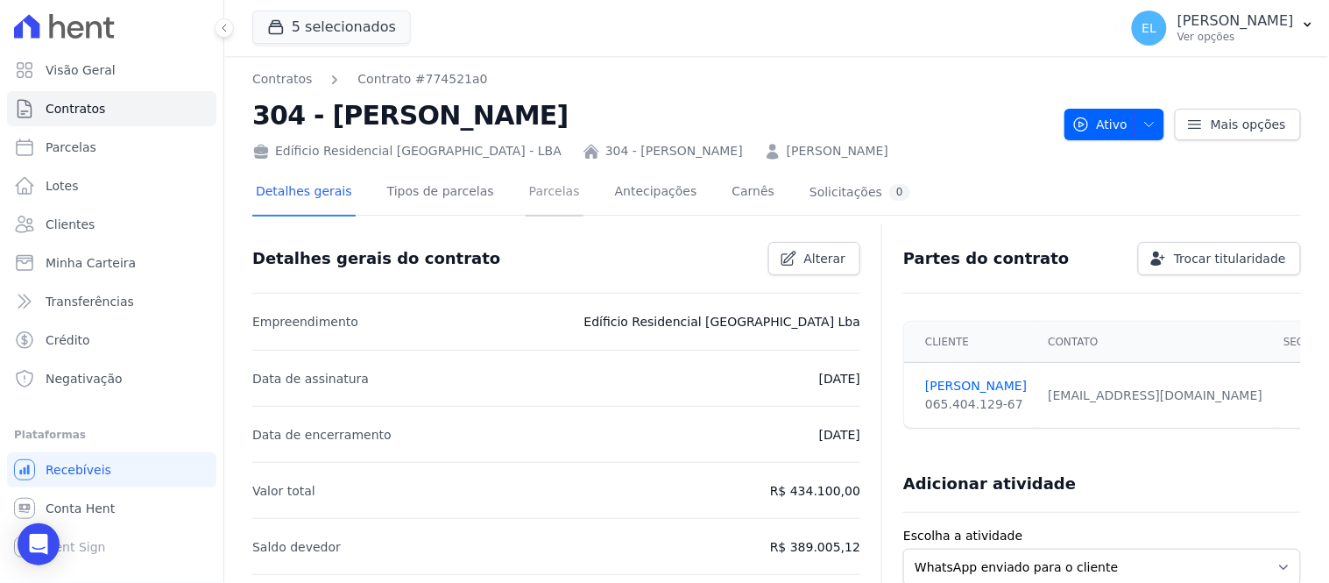
click at [528, 194] on link "Parcelas" at bounding box center [555, 193] width 58 height 46
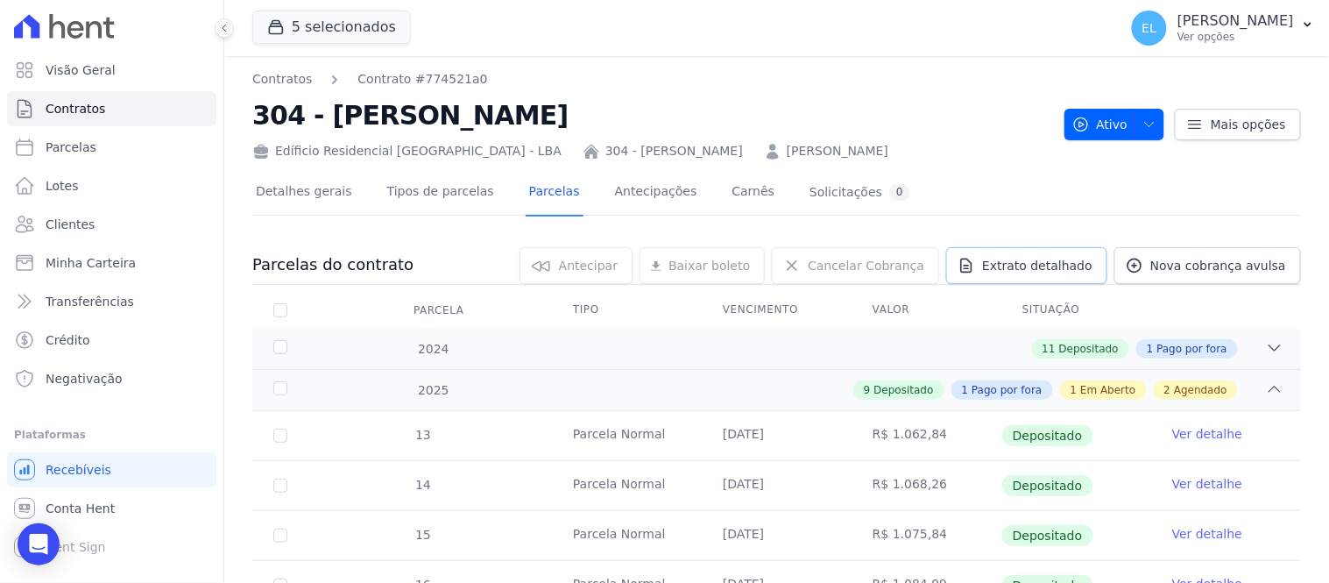
click at [1049, 263] on span "Extrato detalhado" at bounding box center [1037, 266] width 110 height 18
click at [1234, 294] on span "Exportar XLSX" at bounding box center [1268, 295] width 101 height 18
drag, startPoint x: 256, startPoint y: 116, endPoint x: 492, endPoint y: 107, distance: 235.9
click at [492, 107] on h2 "304 - [PERSON_NAME]" at bounding box center [651, 115] width 798 height 39
copy h2 "304 - [PERSON_NAME]"
